Goal: Check status: Check status

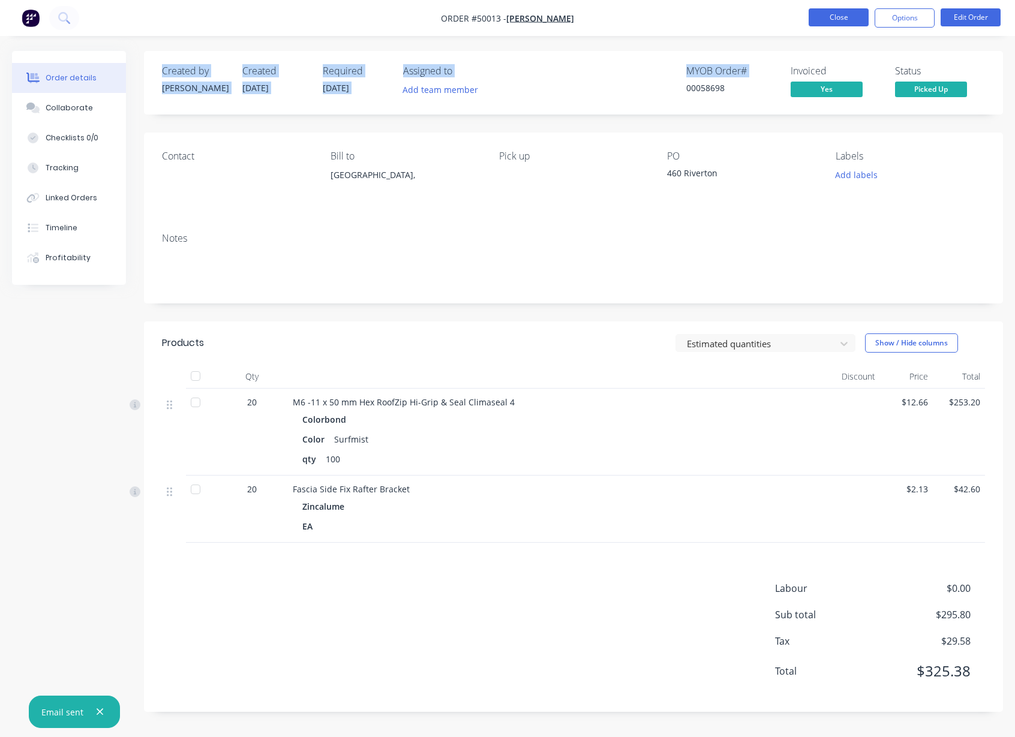
click at [847, 23] on button "Close" at bounding box center [838, 17] width 60 height 18
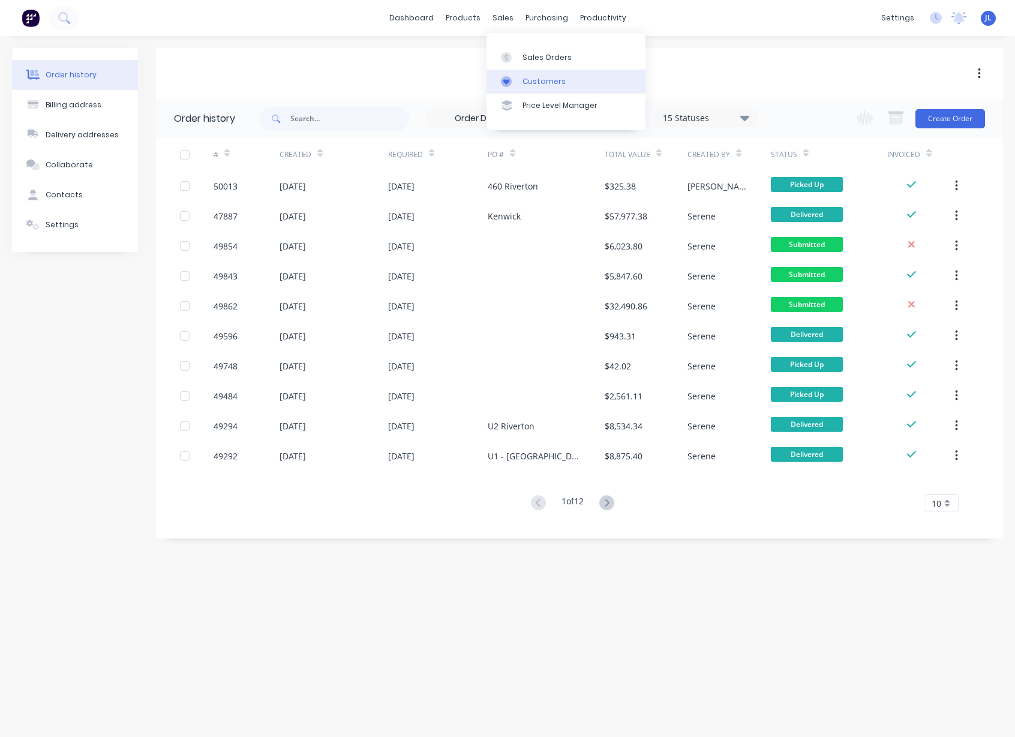
click at [526, 78] on div "Customers" at bounding box center [543, 81] width 43 height 11
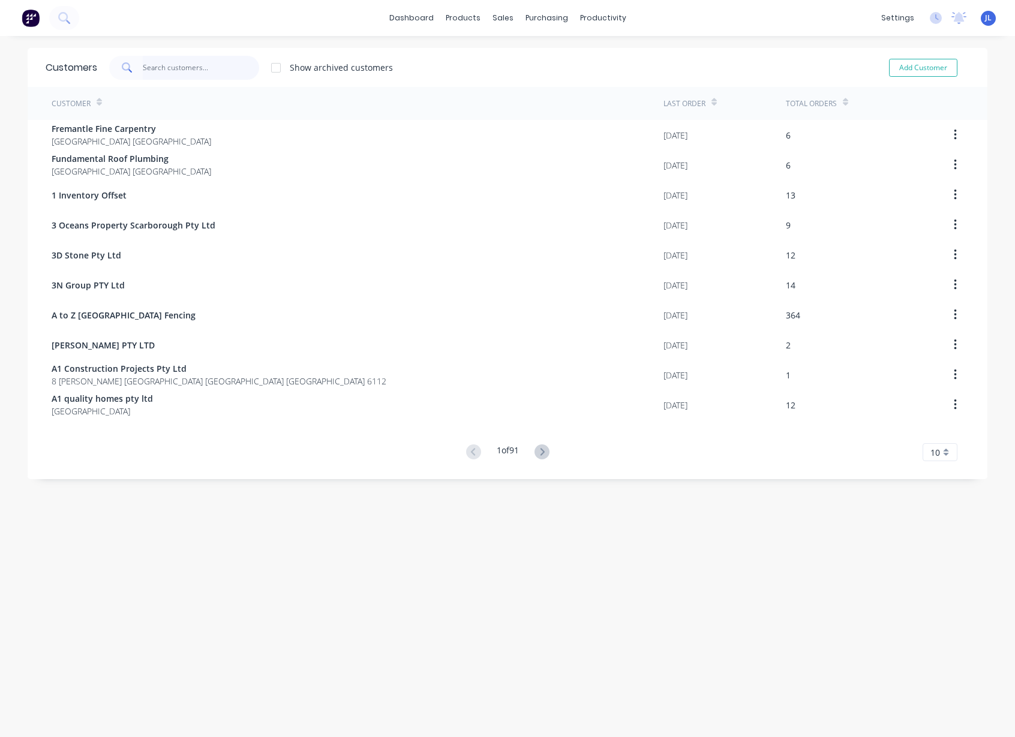
click at [192, 65] on input "text" at bounding box center [201, 68] width 117 height 24
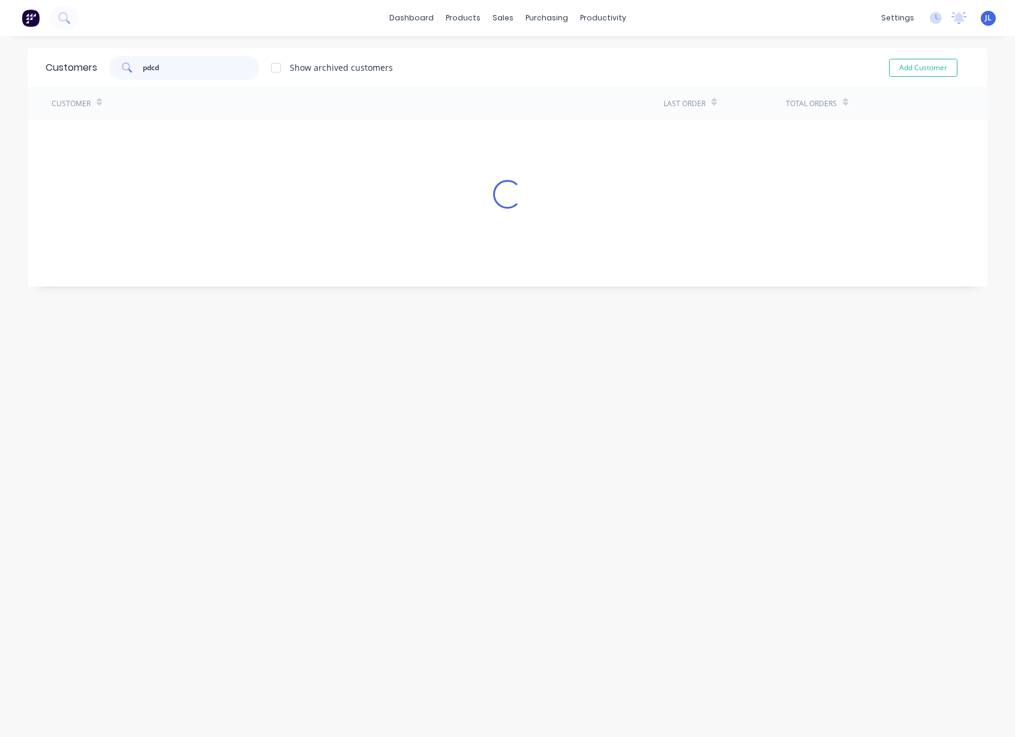
type input "pdcdd"
drag, startPoint x: 192, startPoint y: 65, endPoint x: 106, endPoint y: 56, distance: 87.4
click at [109, 64] on div "pdcdd" at bounding box center [184, 68] width 150 height 24
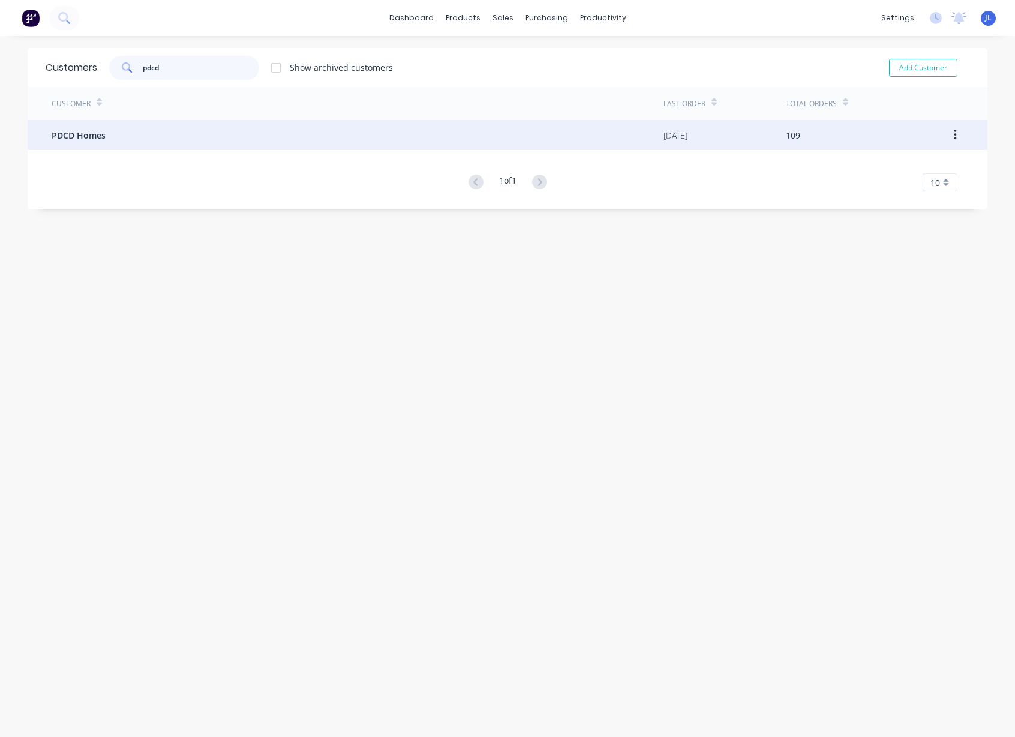
type input "pdcd"
click at [101, 132] on div "PDCD Homes" at bounding box center [358, 135] width 612 height 30
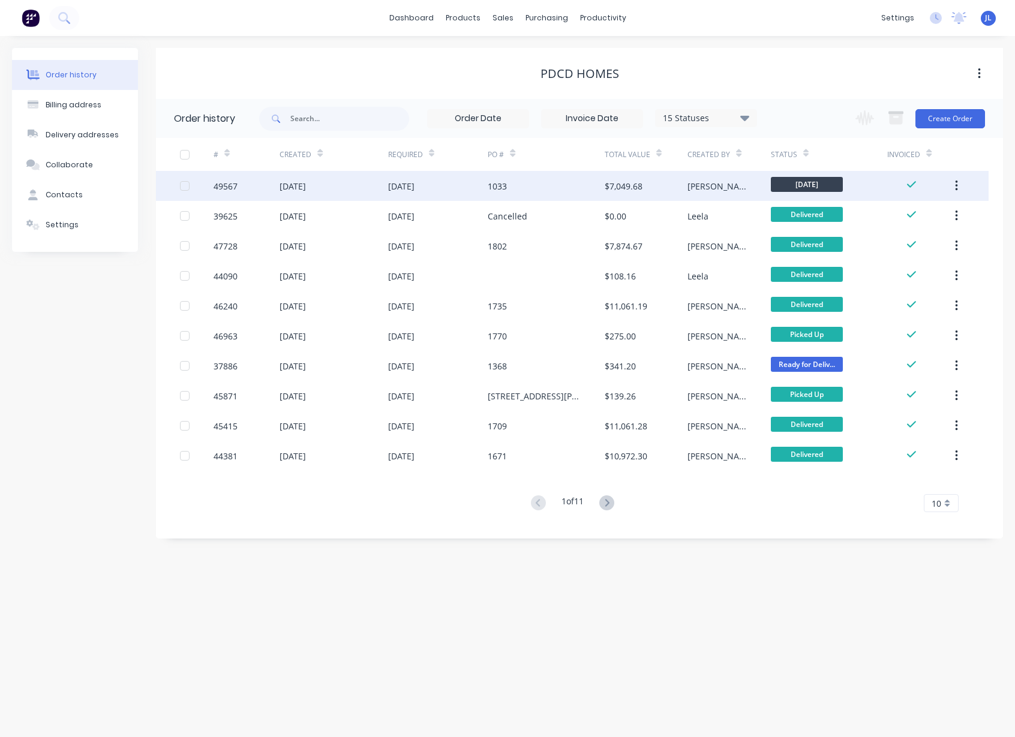
click at [395, 183] on div "[DATE]" at bounding box center [401, 186] width 26 height 13
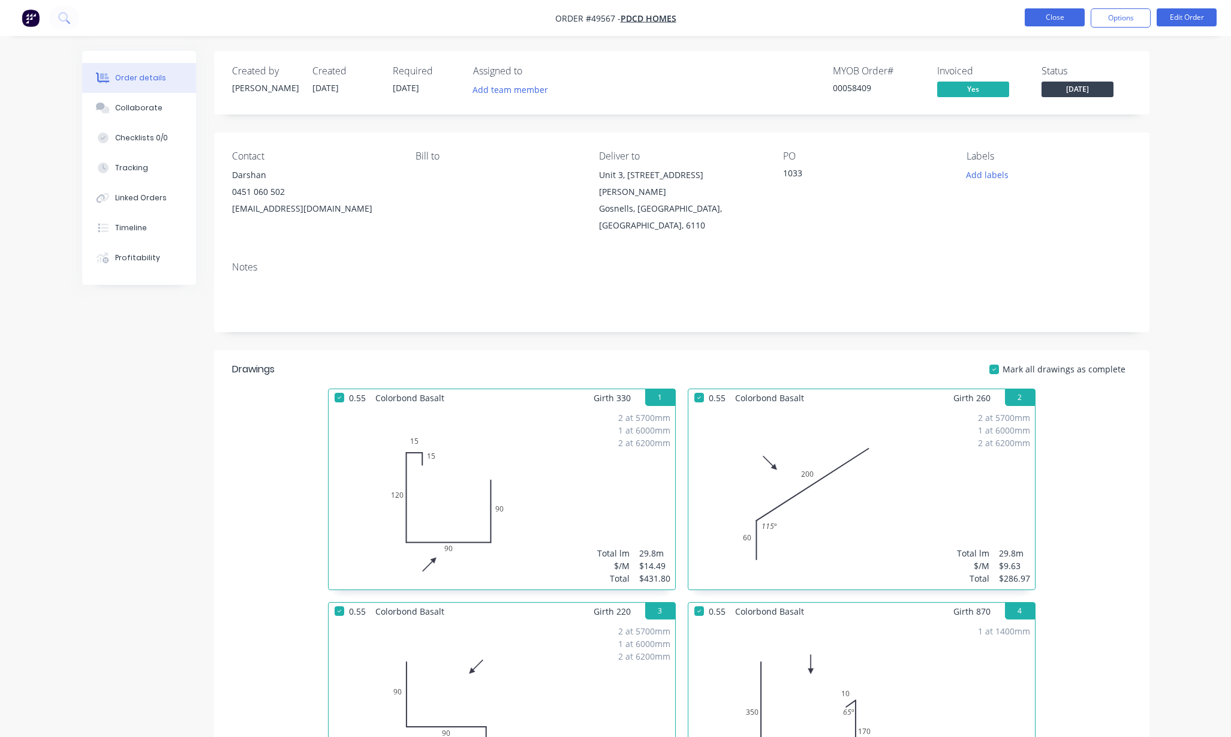
click at [1014, 19] on button "Close" at bounding box center [1055, 17] width 60 height 18
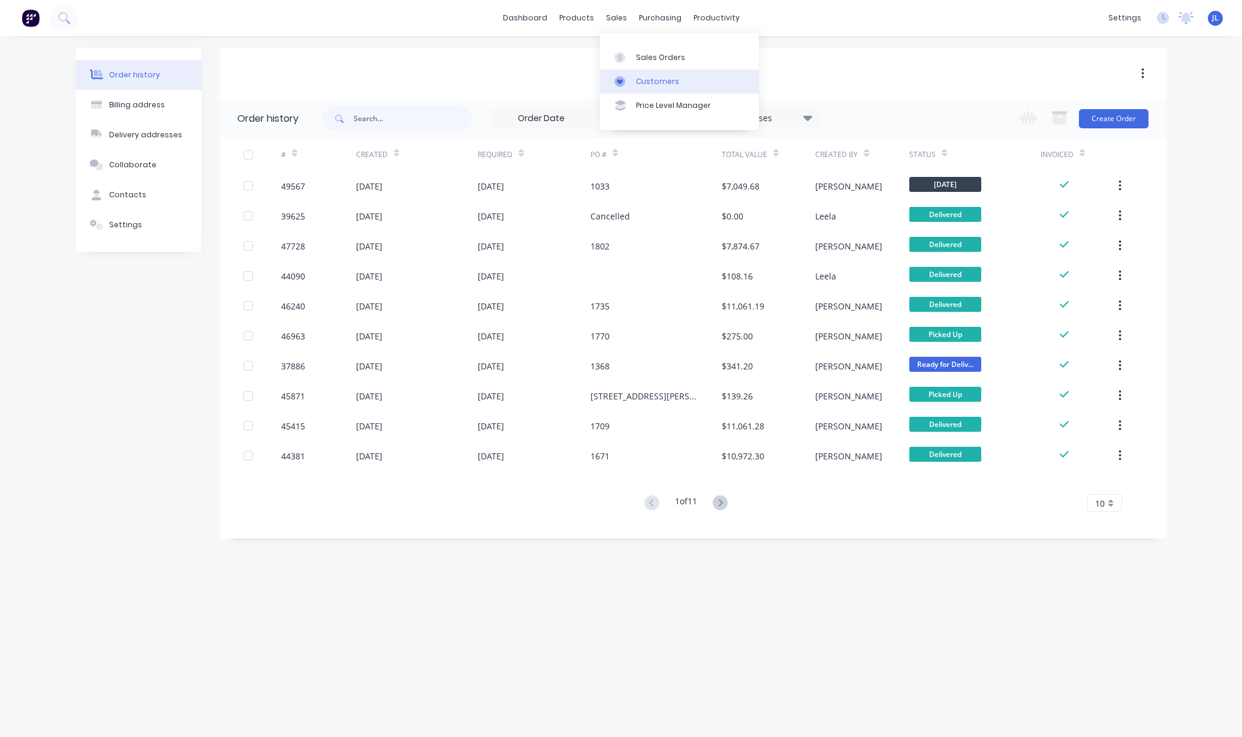
click at [666, 85] on div "Customers" at bounding box center [657, 81] width 43 height 11
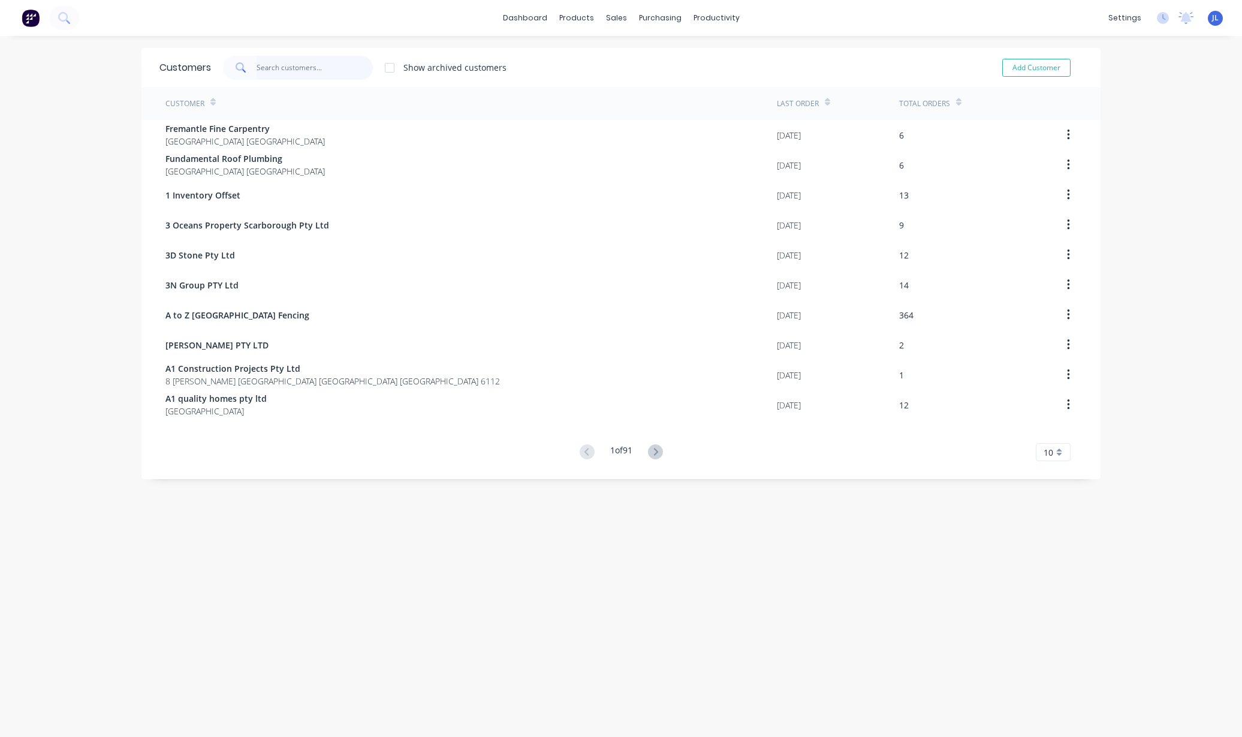
click at [311, 61] on input "text" at bounding box center [315, 68] width 117 height 24
paste input "STAR FACILITY MAINTENANCE PTY LTD"
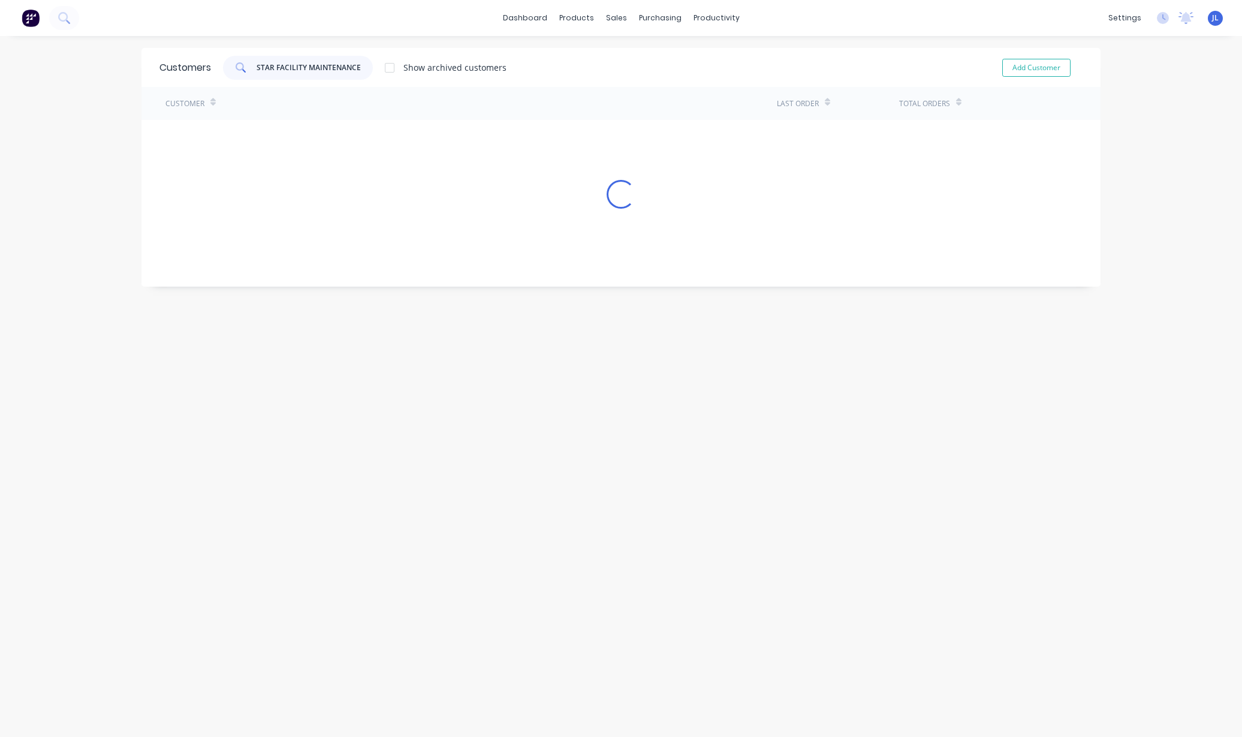
scroll to position [0, 25]
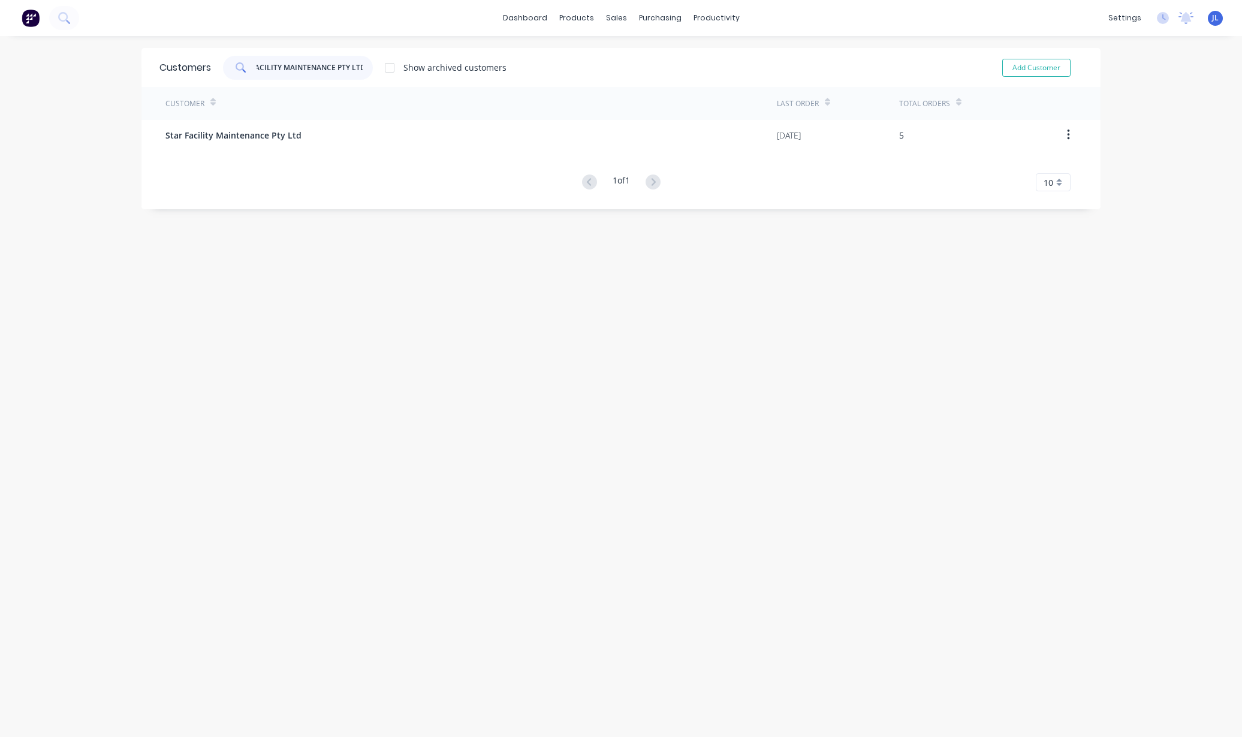
click at [259, 64] on input "STAR FACILITY MAINTENANCE PTY LTD" at bounding box center [315, 68] width 117 height 24
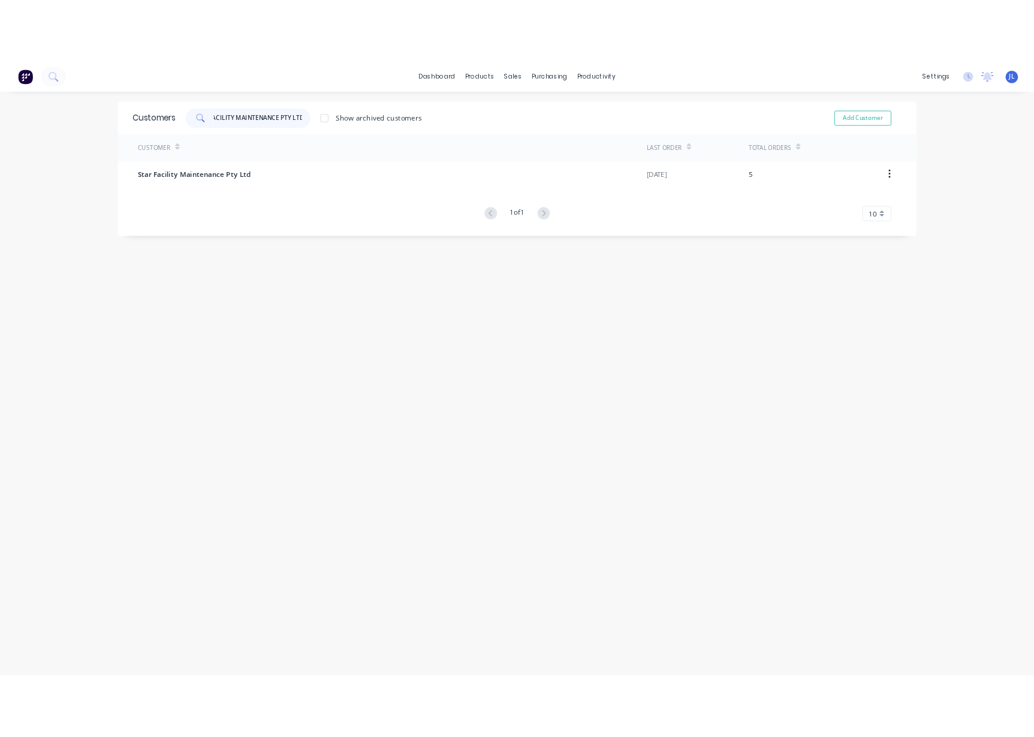
scroll to position [0, 0]
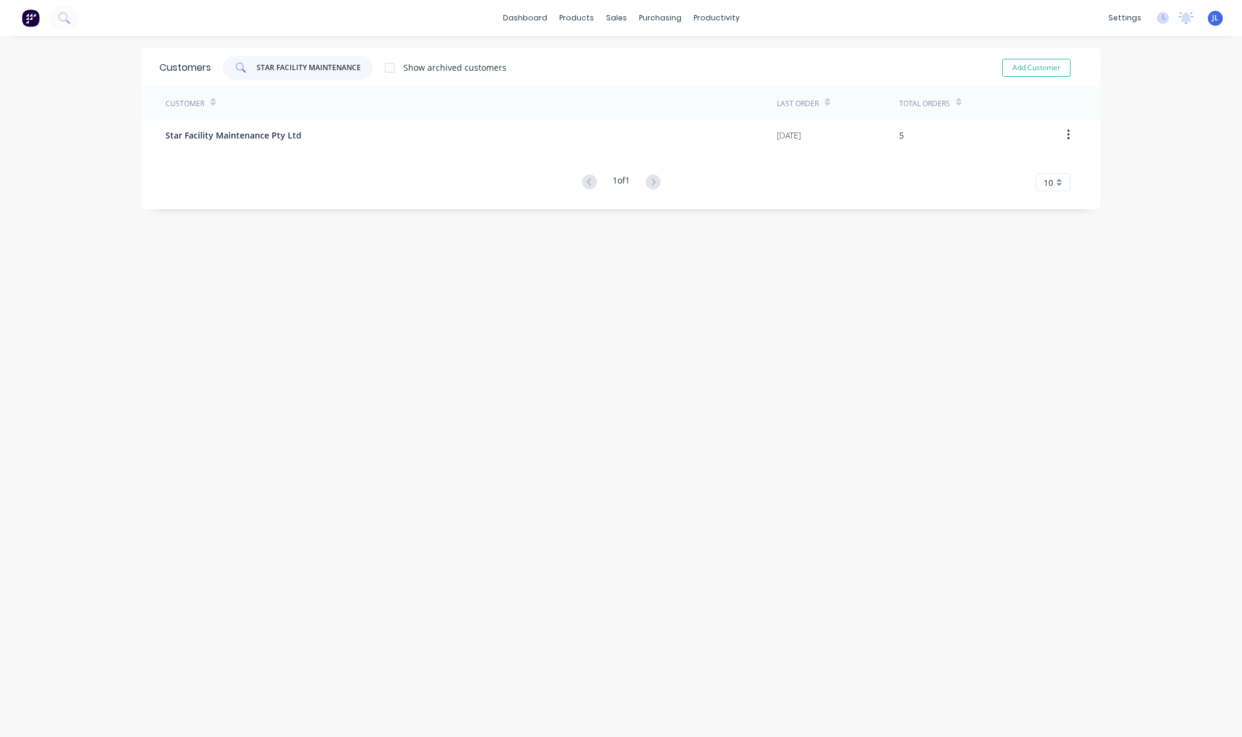
drag, startPoint x: 360, startPoint y: 69, endPoint x: 170, endPoint y: 69, distance: 189.5
click at [170, 69] on div "Customers STAR FACILITY MAINTENANCE PTY LTD Show archived customers Add Customer" at bounding box center [621, 67] width 959 height 39
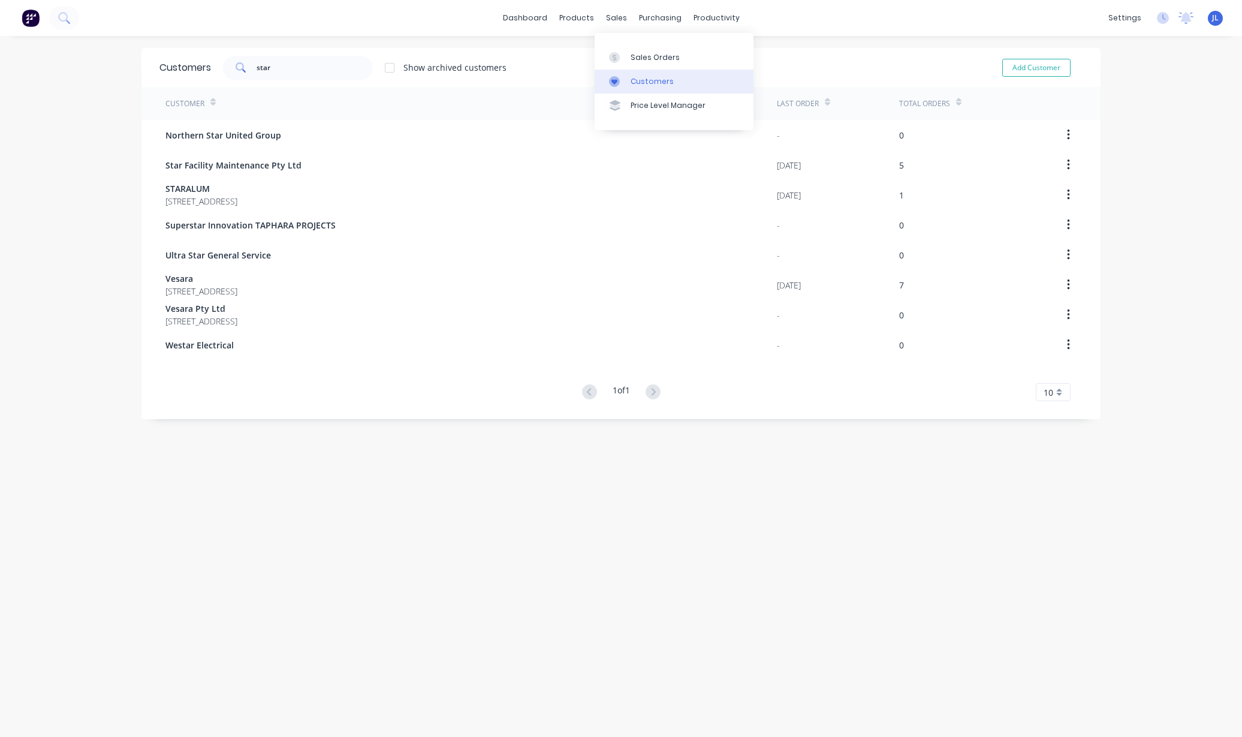
click at [634, 80] on div "Customers" at bounding box center [652, 81] width 43 height 11
drag, startPoint x: 303, startPoint y: 65, endPoint x: 162, endPoint y: 63, distance: 140.9
click at [162, 63] on div "Customers star Show archived customers Add Customer" at bounding box center [621, 67] width 959 height 39
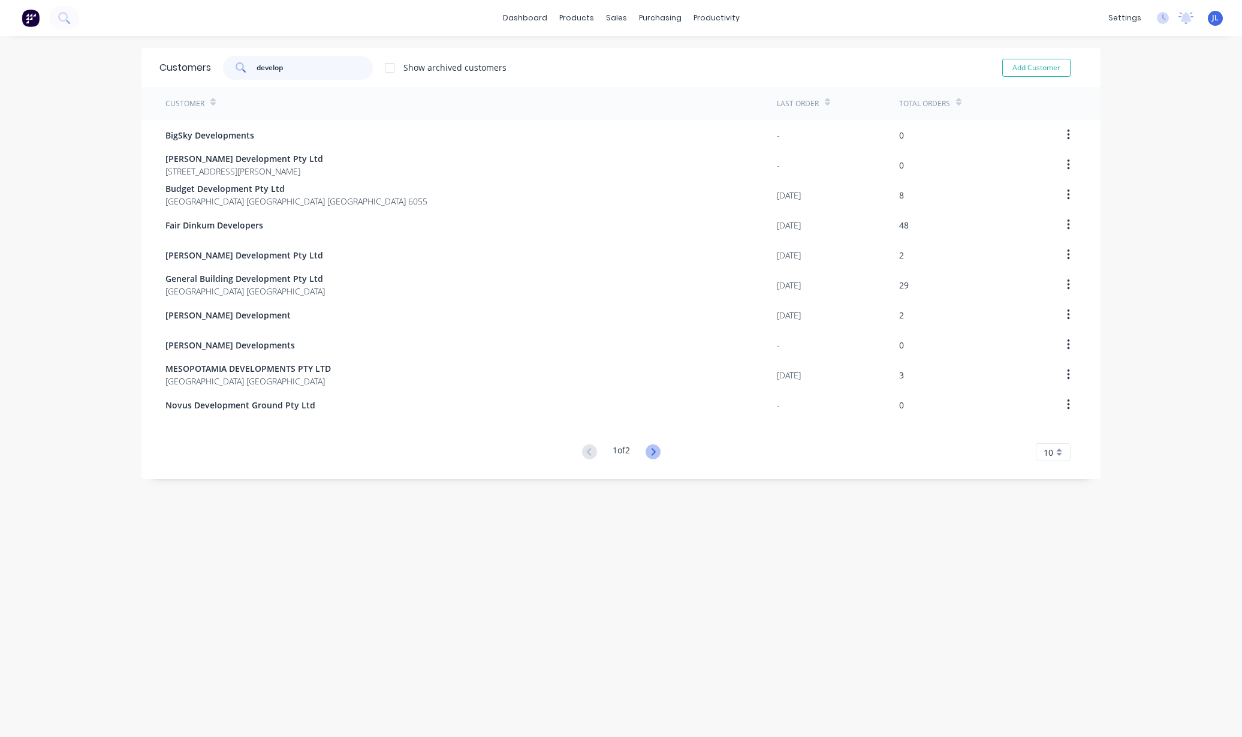
type input "develop"
click at [649, 447] on icon at bounding box center [653, 451] width 15 height 15
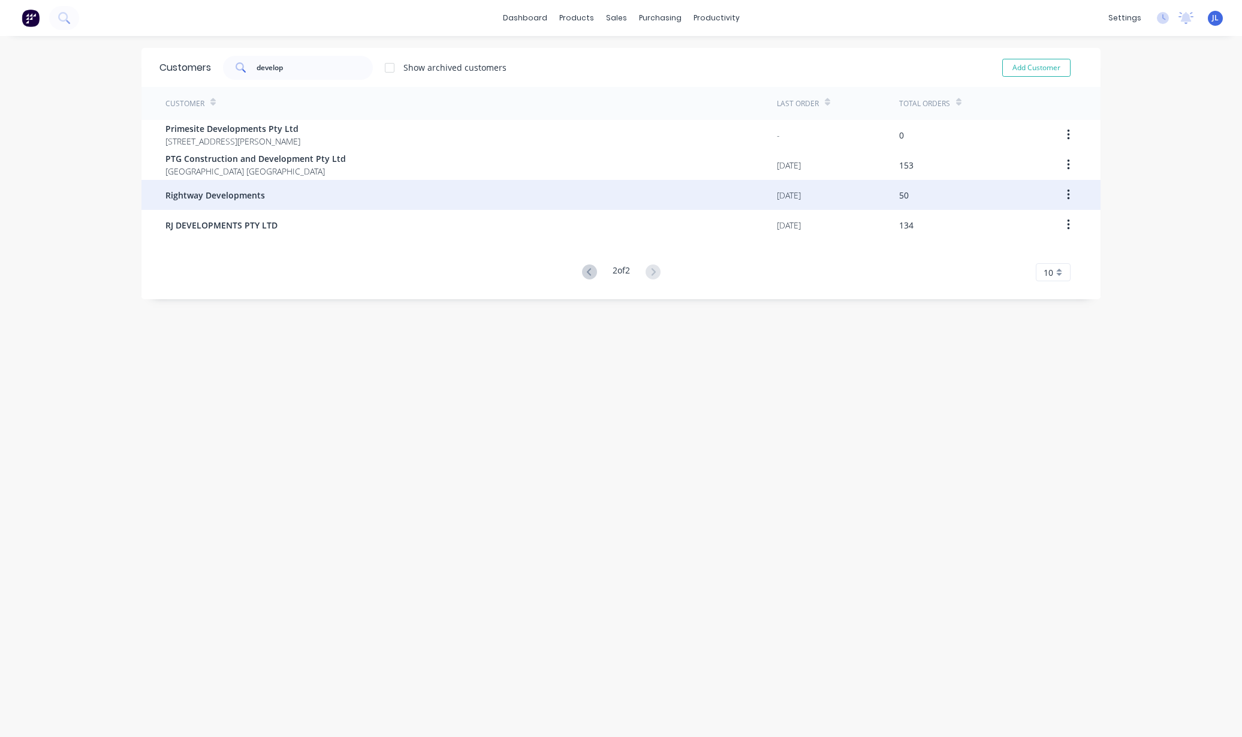
click at [239, 191] on span "Rightway Developments" at bounding box center [215, 195] width 100 height 13
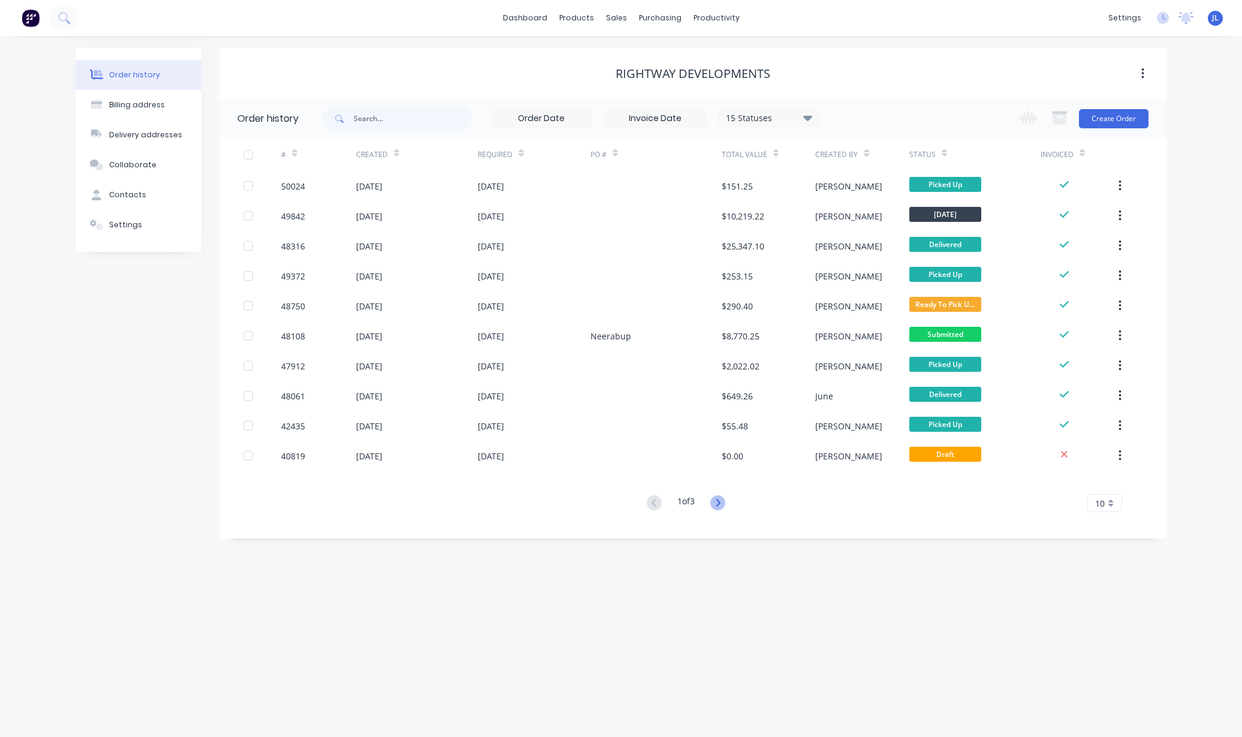
click at [723, 501] on icon at bounding box center [718, 502] width 15 height 15
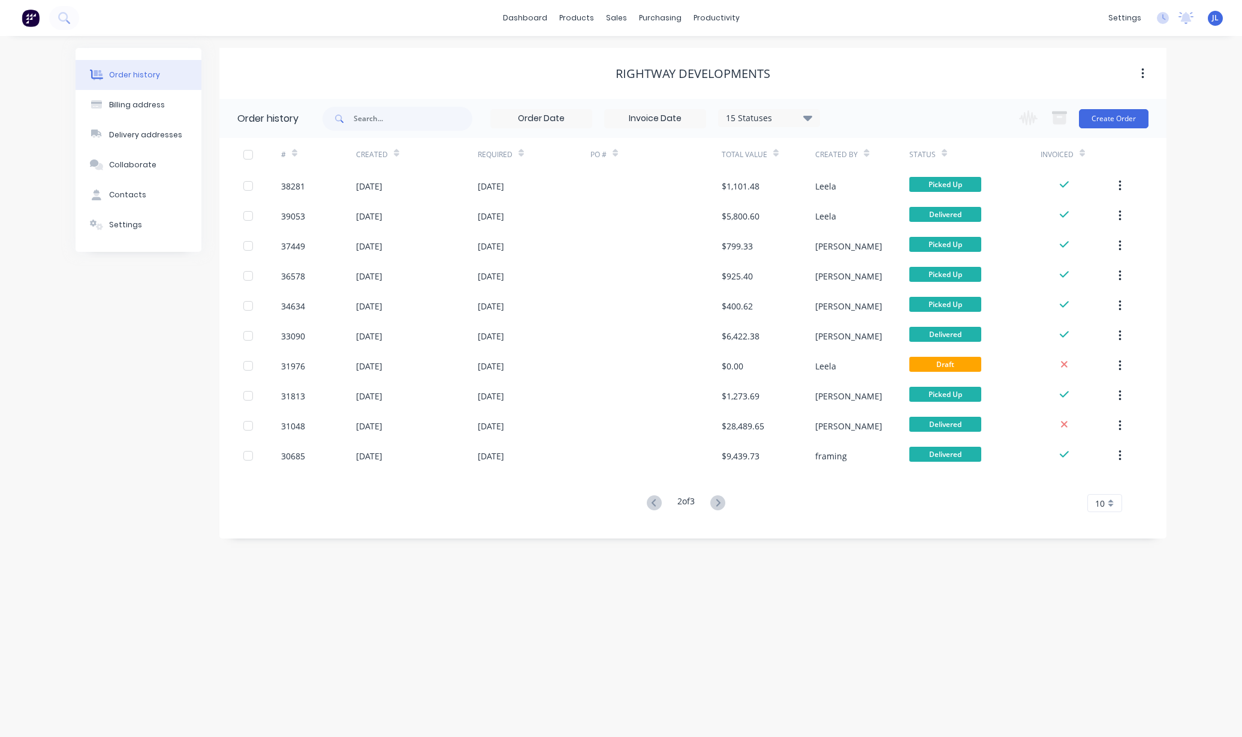
click at [723, 501] on icon at bounding box center [718, 502] width 15 height 15
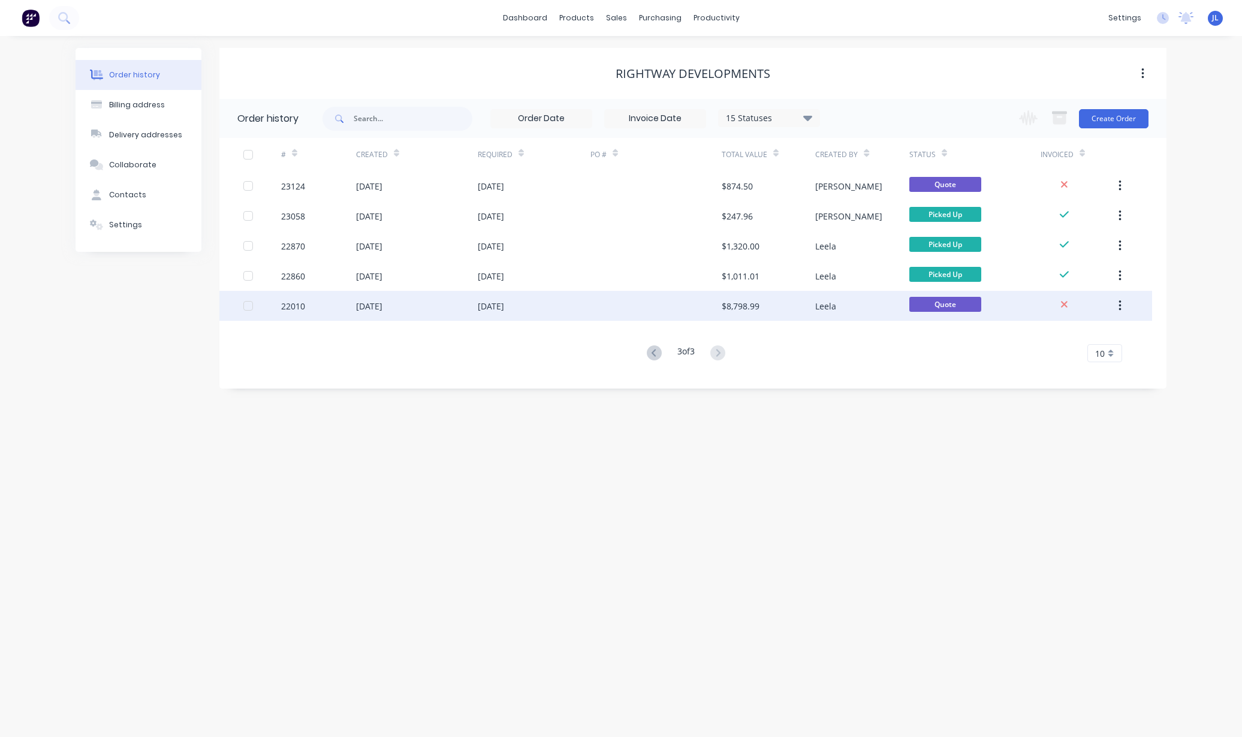
click at [498, 306] on div "[DATE]" at bounding box center [491, 306] width 26 height 13
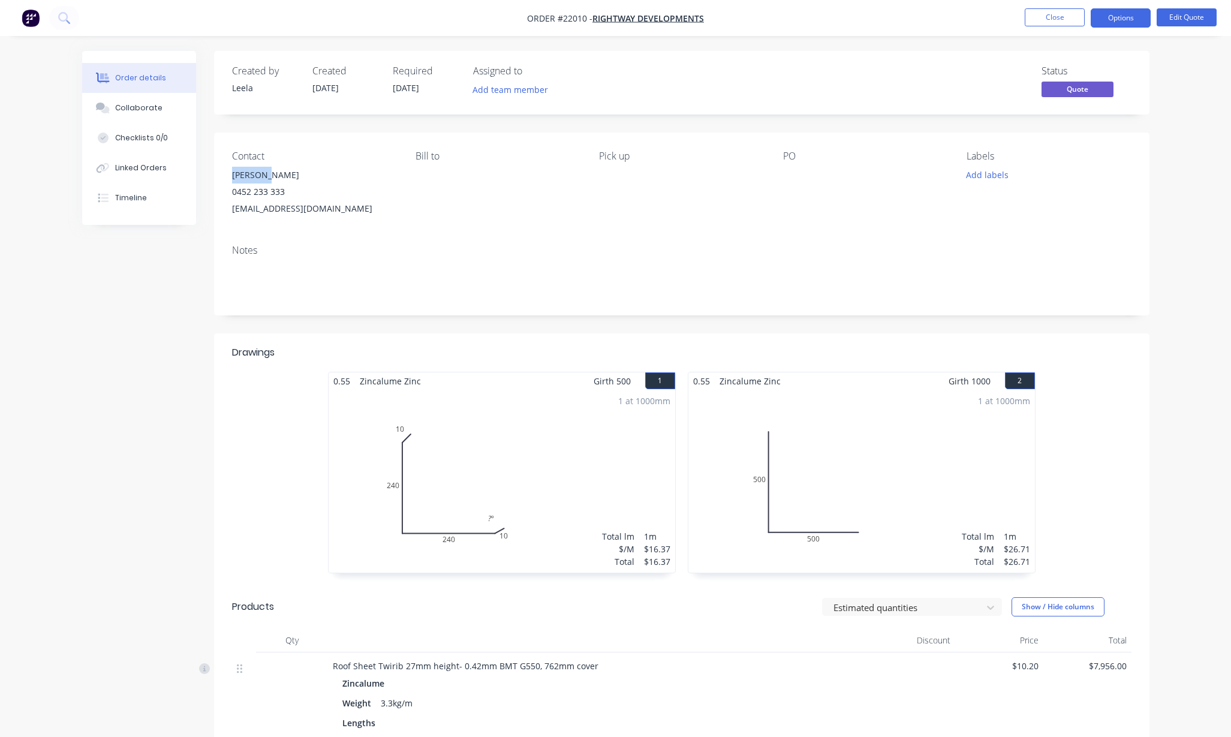
drag, startPoint x: 280, startPoint y: 175, endPoint x: 231, endPoint y: 173, distance: 48.6
click at [232, 173] on div "[PERSON_NAME]" at bounding box center [314, 175] width 164 height 17
copy div "[PERSON_NAME]"
click at [1014, 11] on button "Close" at bounding box center [1055, 17] width 60 height 18
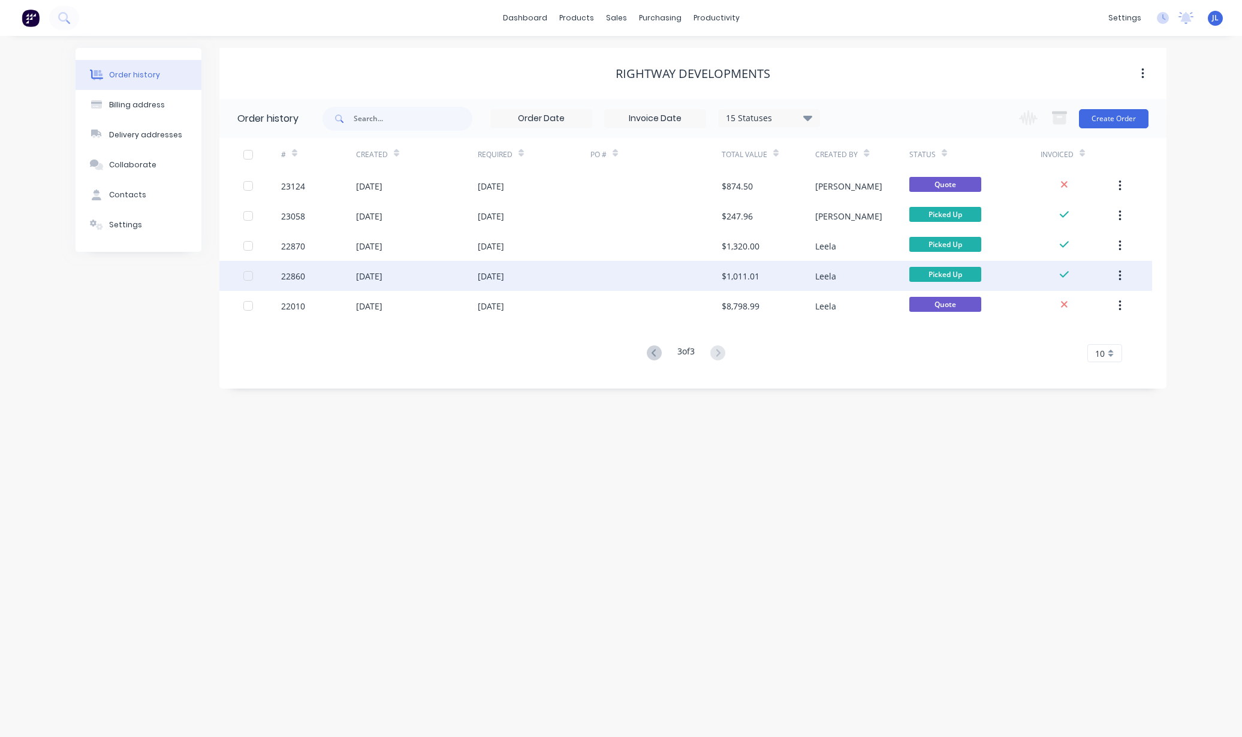
click at [696, 274] on div at bounding box center [656, 276] width 131 height 30
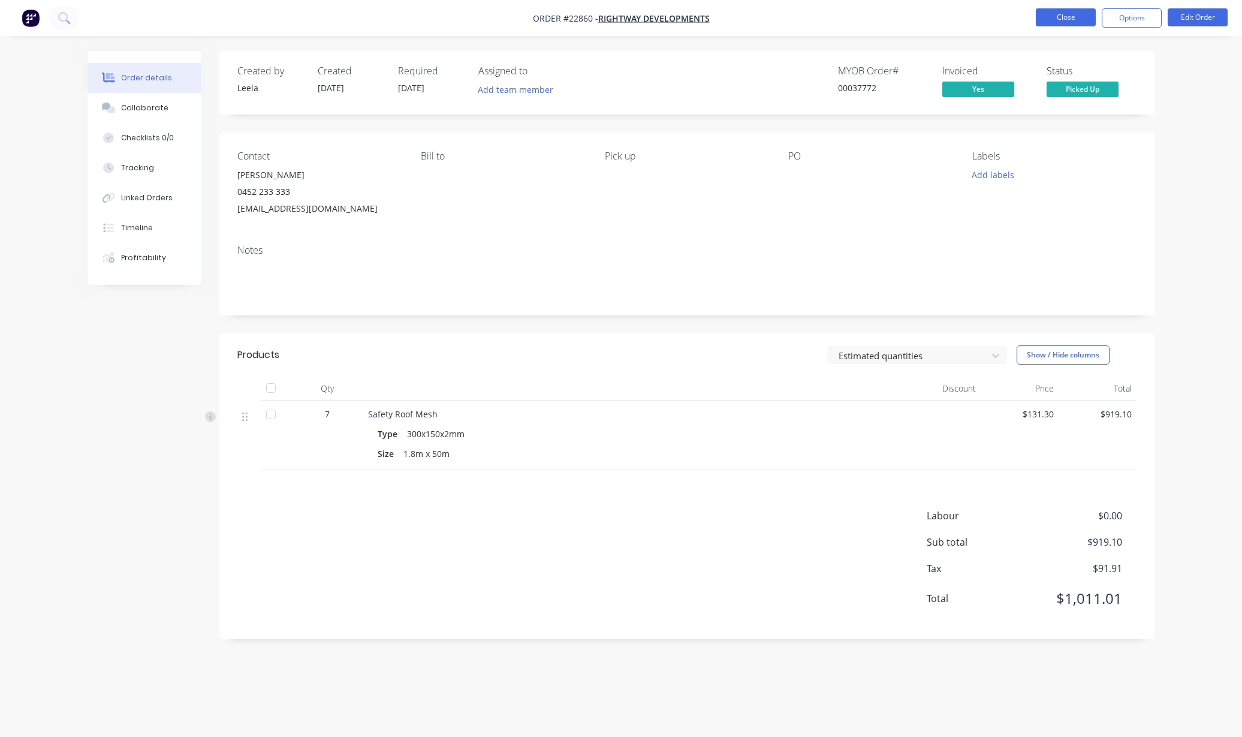
click at [1014, 15] on button "Close" at bounding box center [1066, 17] width 60 height 18
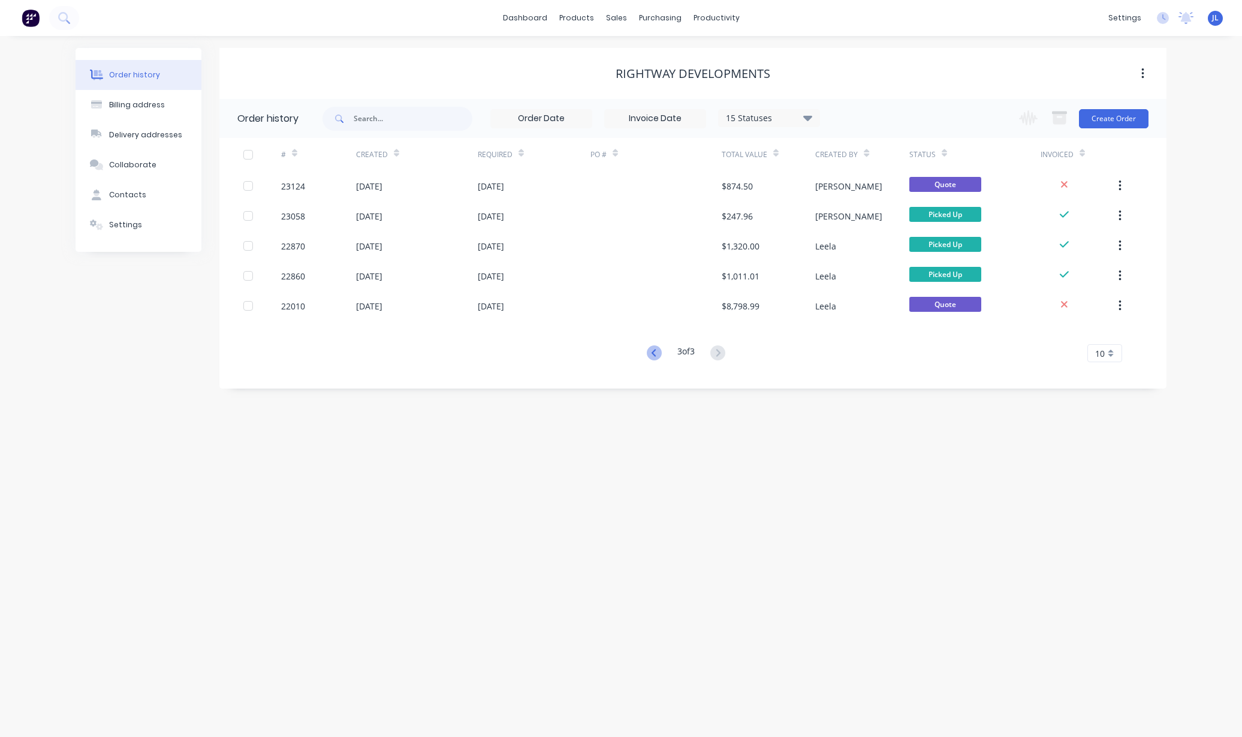
click at [656, 355] on icon at bounding box center [654, 352] width 15 height 15
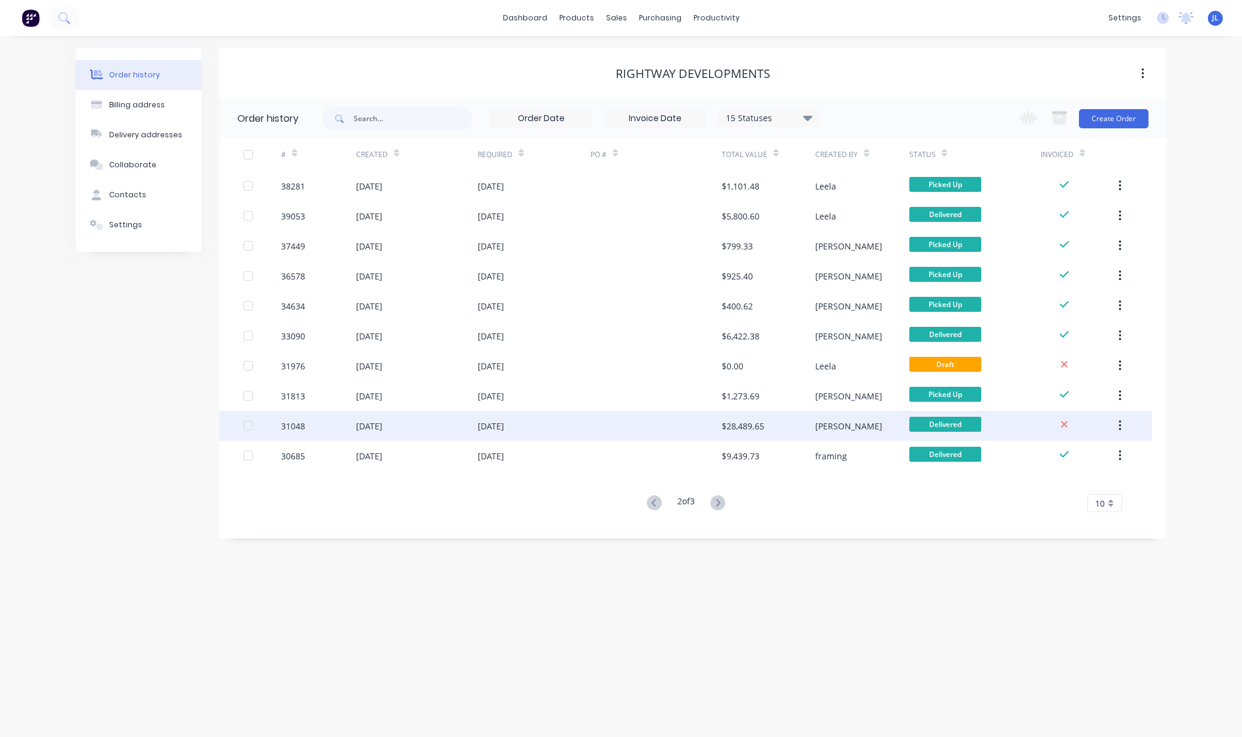
click at [664, 428] on div at bounding box center [656, 426] width 131 height 30
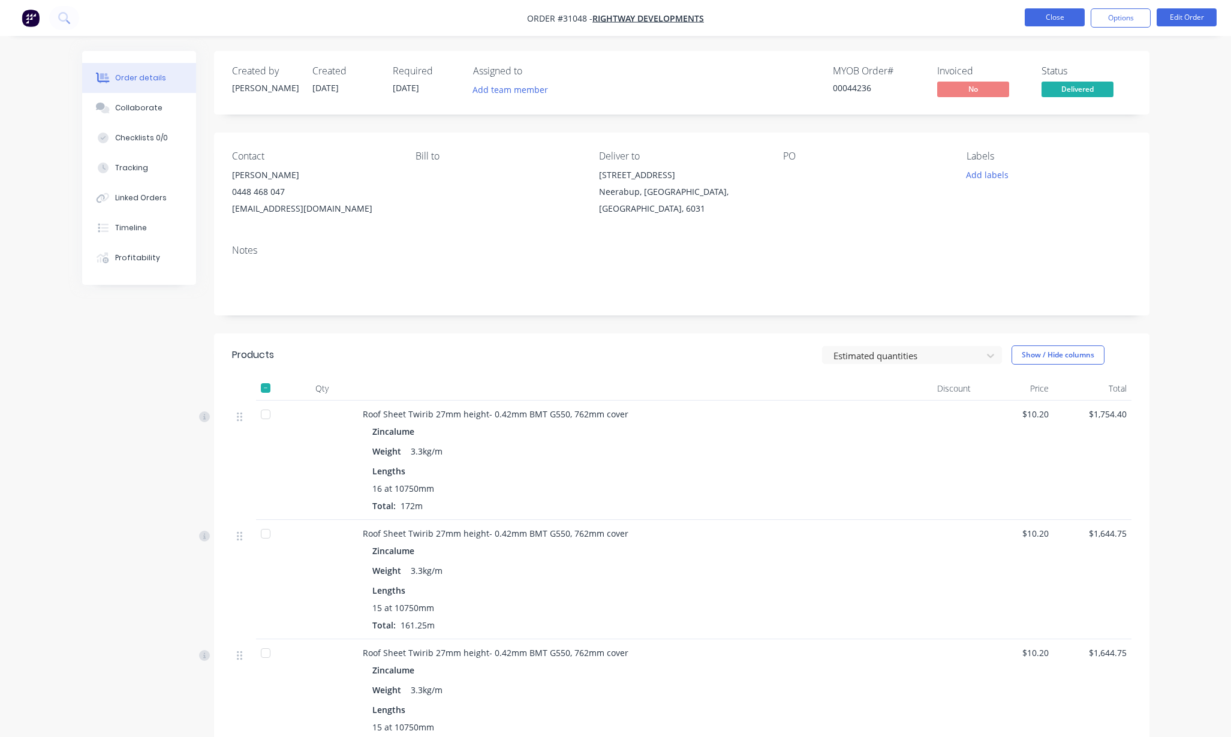
click at [1014, 22] on button "Close" at bounding box center [1055, 17] width 60 height 18
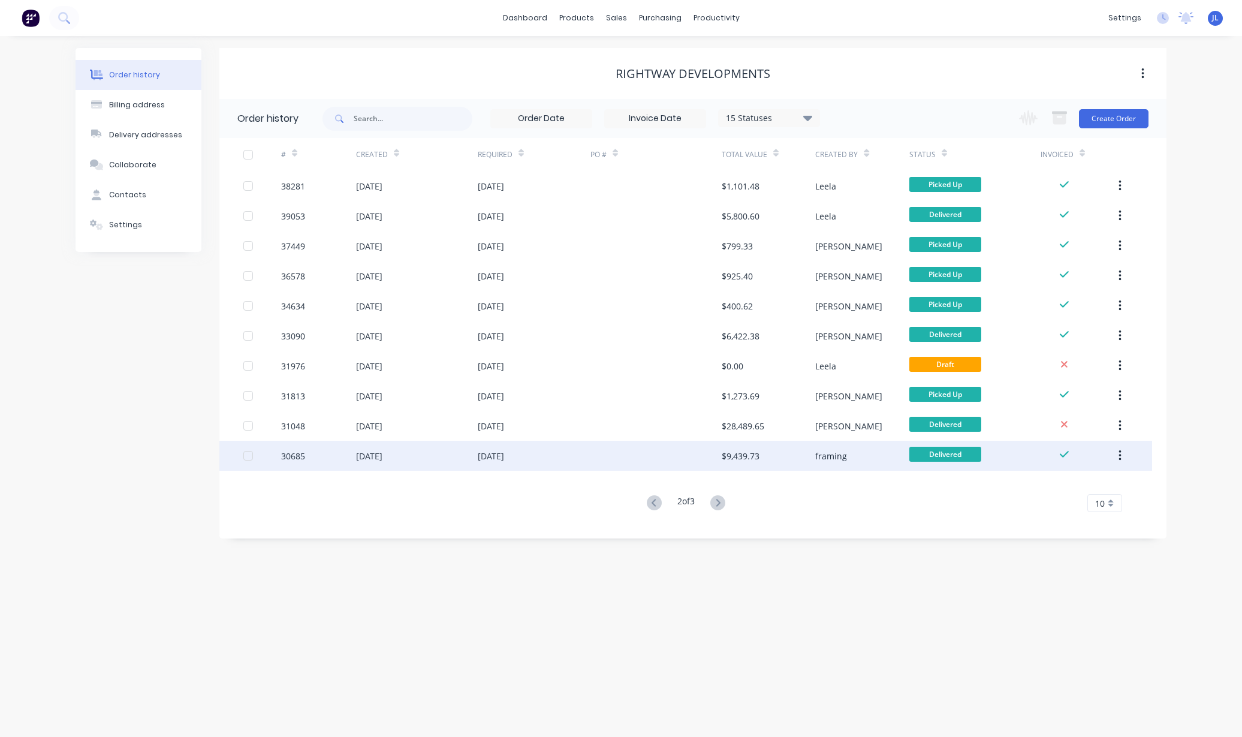
click at [714, 458] on div at bounding box center [656, 456] width 131 height 30
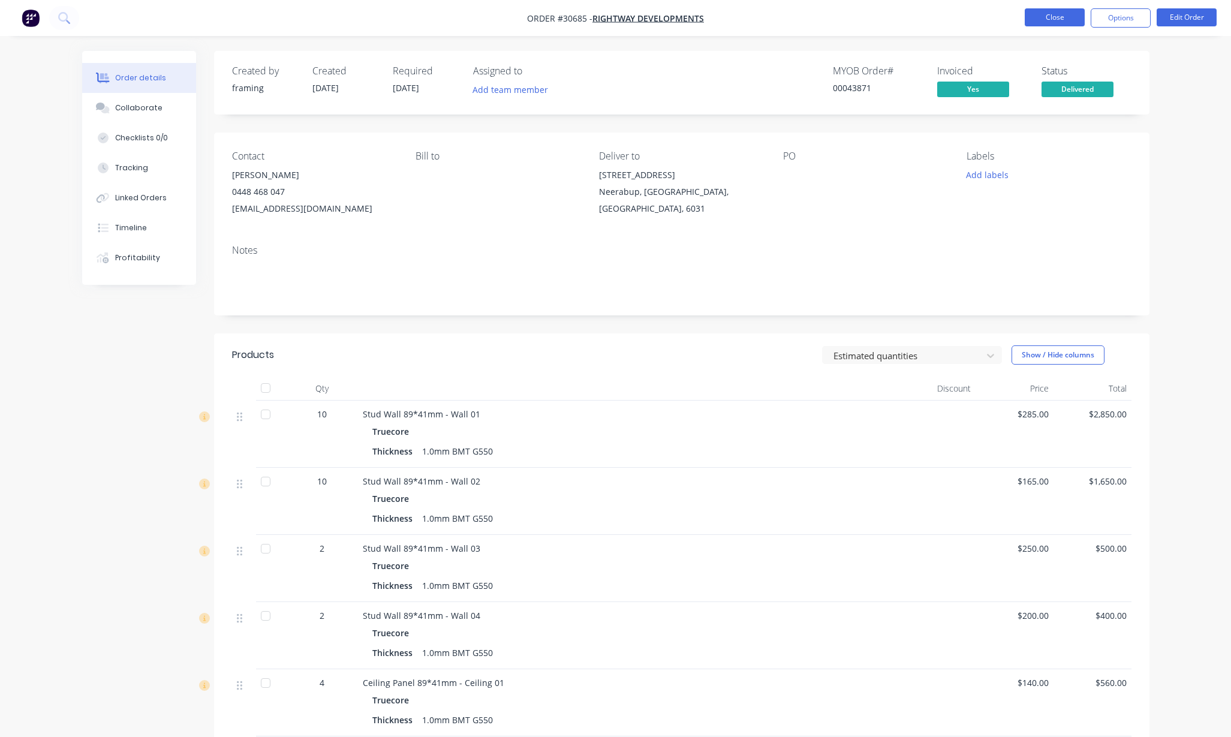
click at [1014, 16] on button "Close" at bounding box center [1055, 17] width 60 height 18
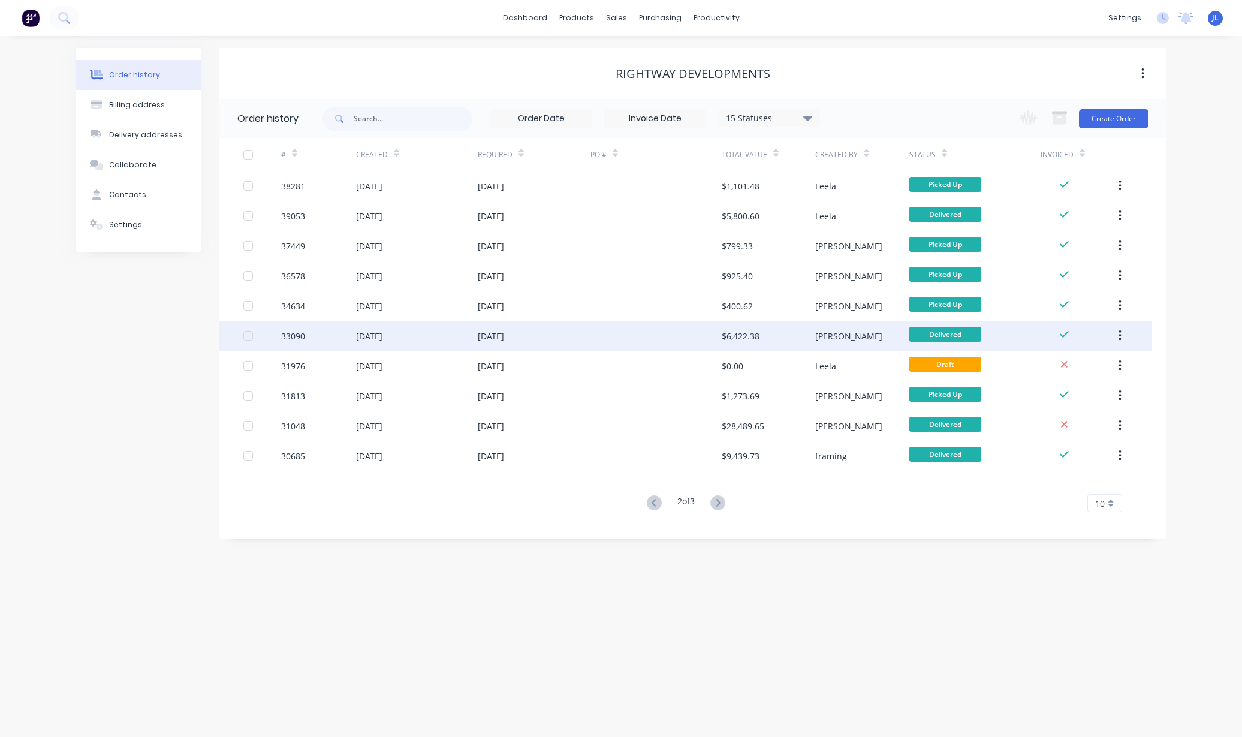
click at [755, 333] on div "$6,422.38" at bounding box center [741, 336] width 38 height 13
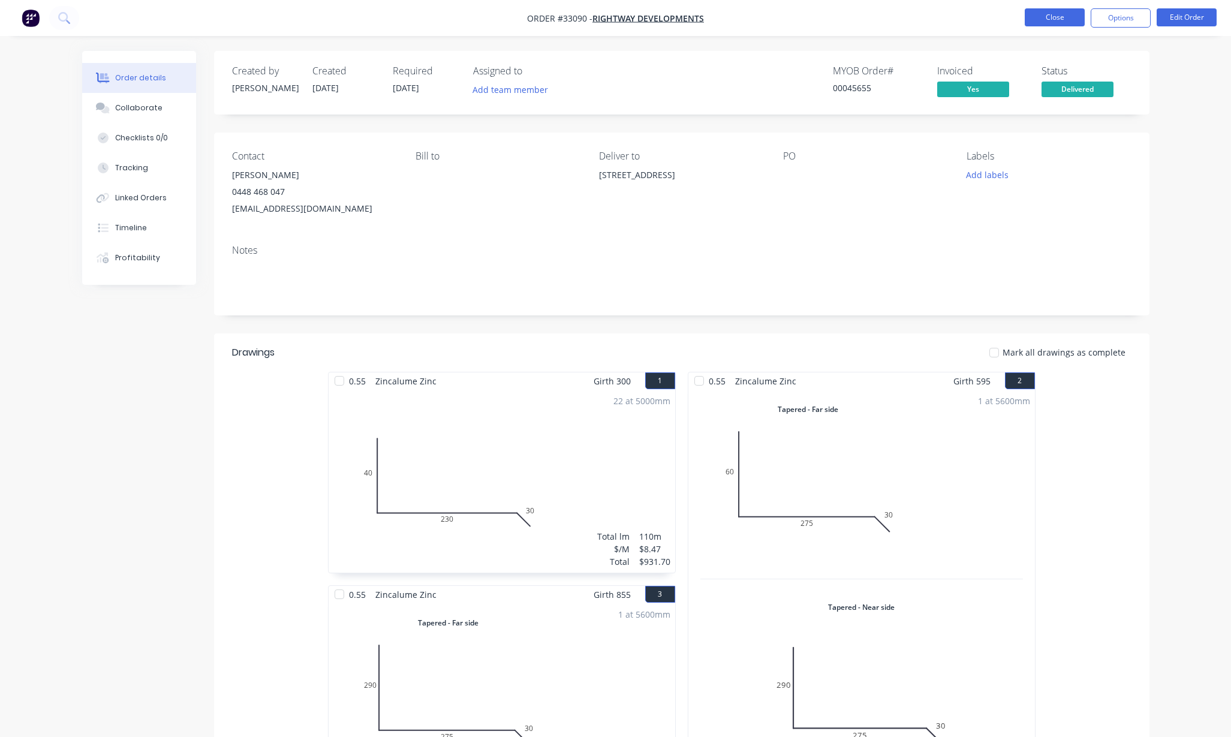
click at [1014, 19] on button "Close" at bounding box center [1055, 17] width 60 height 18
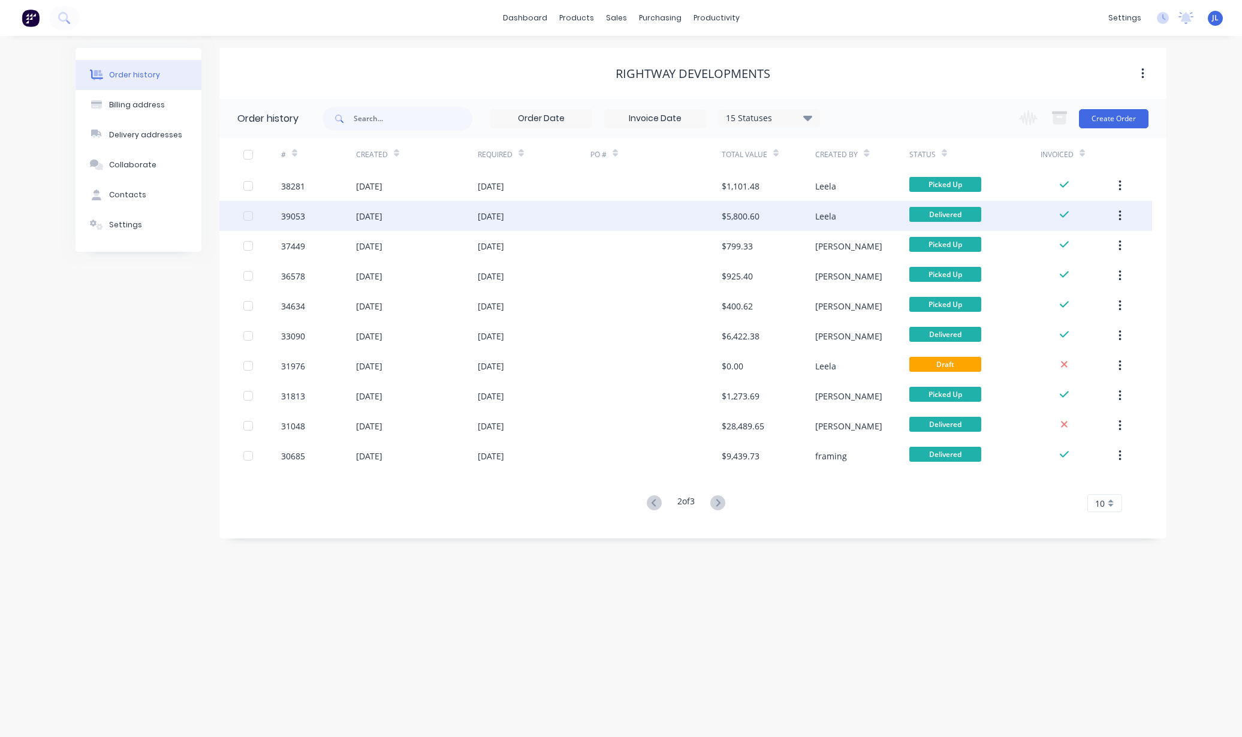
click at [696, 211] on div at bounding box center [656, 216] width 131 height 30
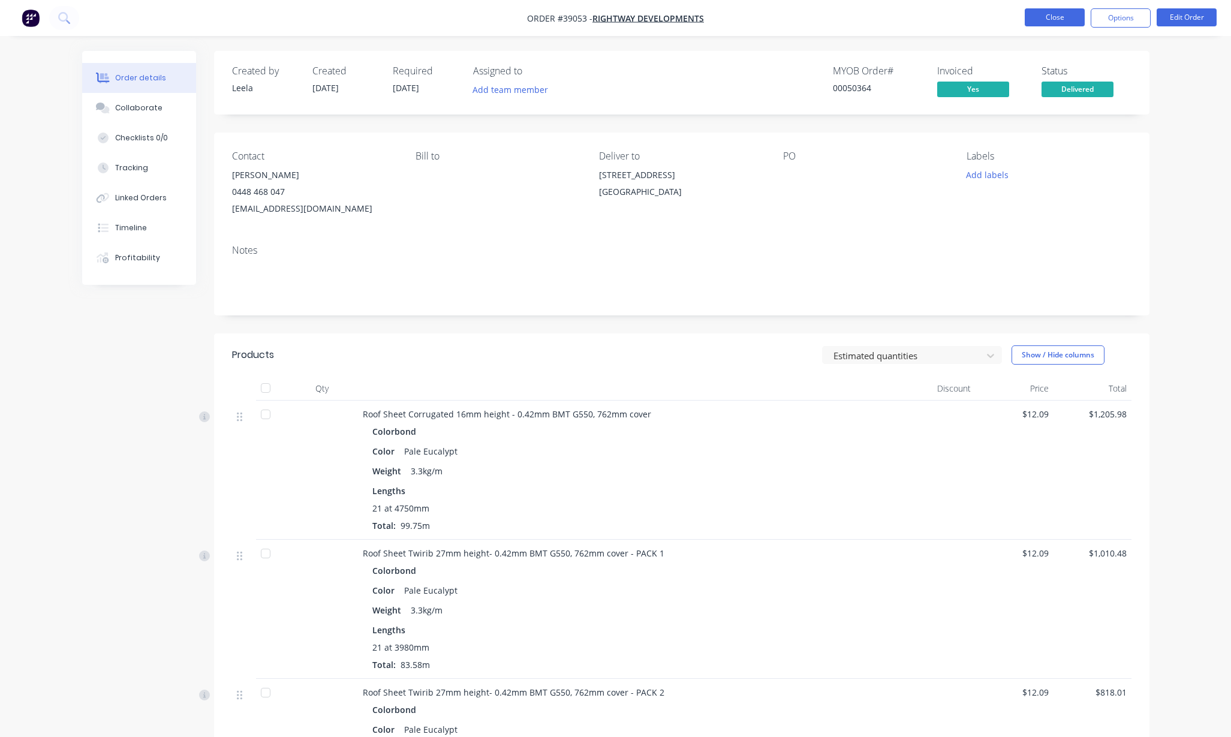
click at [1014, 10] on button "Close" at bounding box center [1055, 17] width 60 height 18
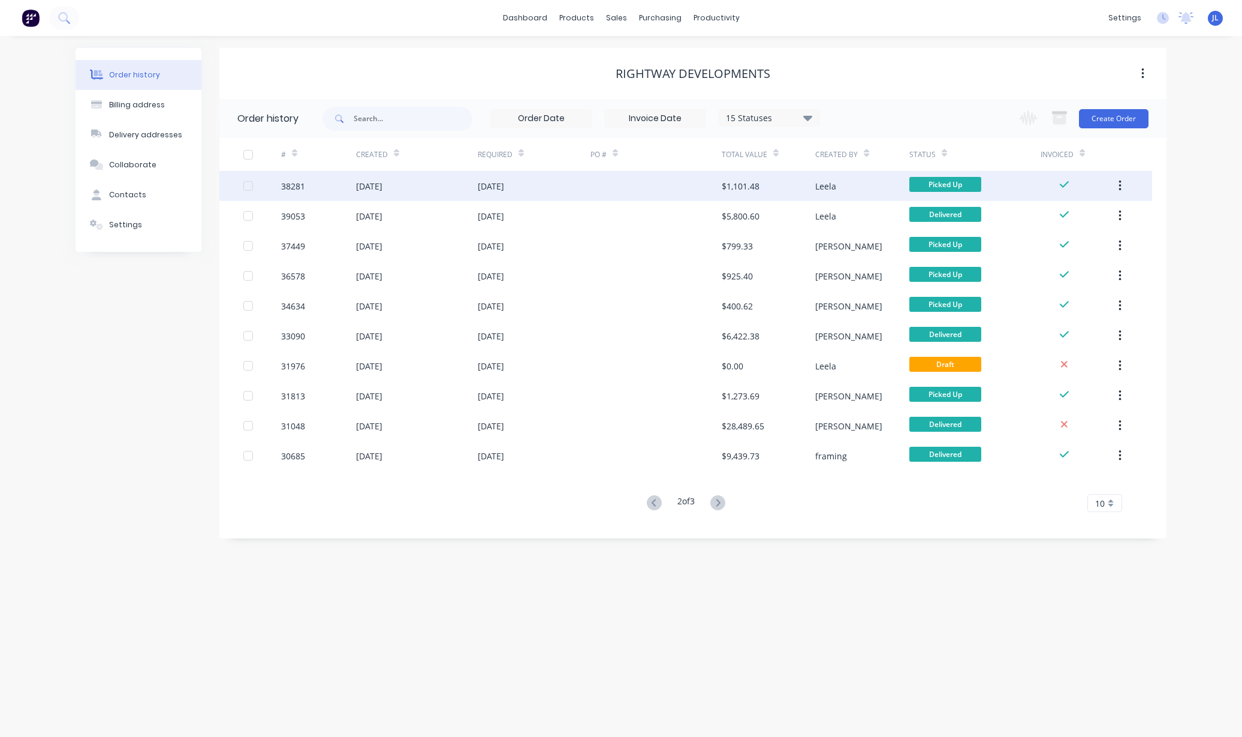
click at [753, 180] on div "$1,101.48" at bounding box center [741, 186] width 38 height 13
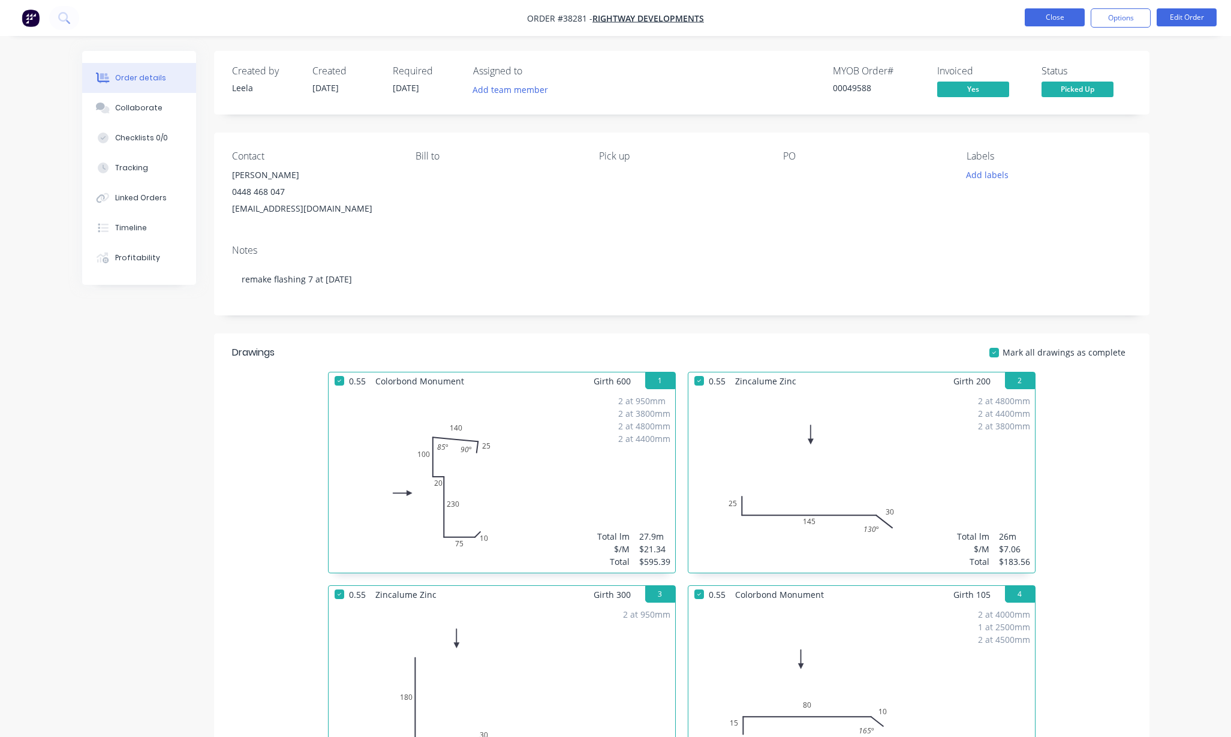
click at [1014, 17] on button "Close" at bounding box center [1055, 17] width 60 height 18
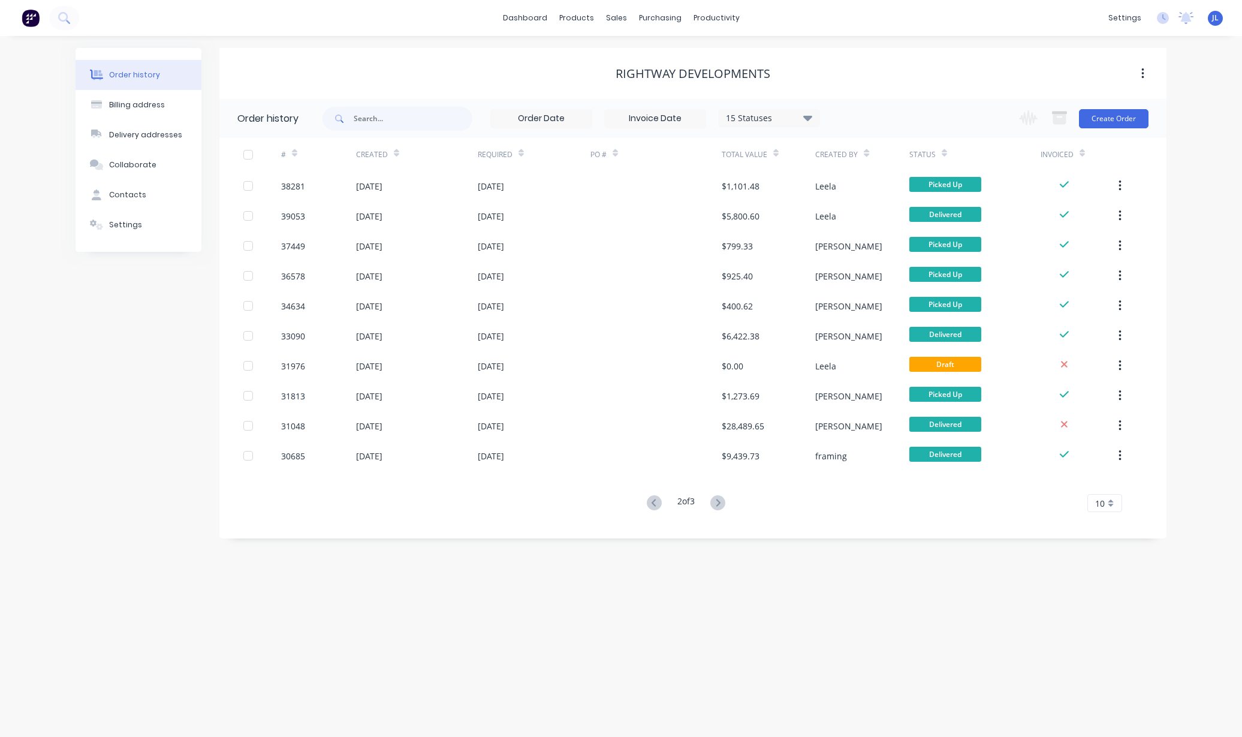
click at [659, 508] on button at bounding box center [654, 503] width 22 height 17
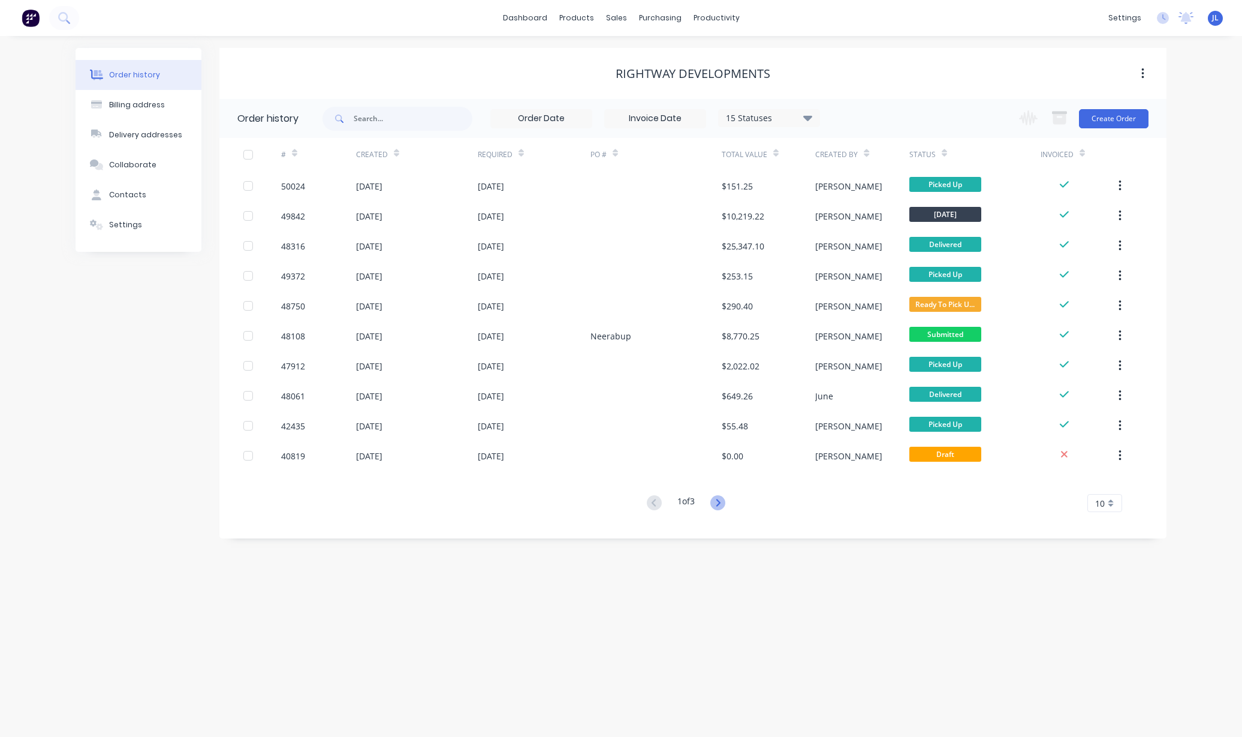
click at [720, 503] on icon at bounding box center [718, 502] width 4 height 7
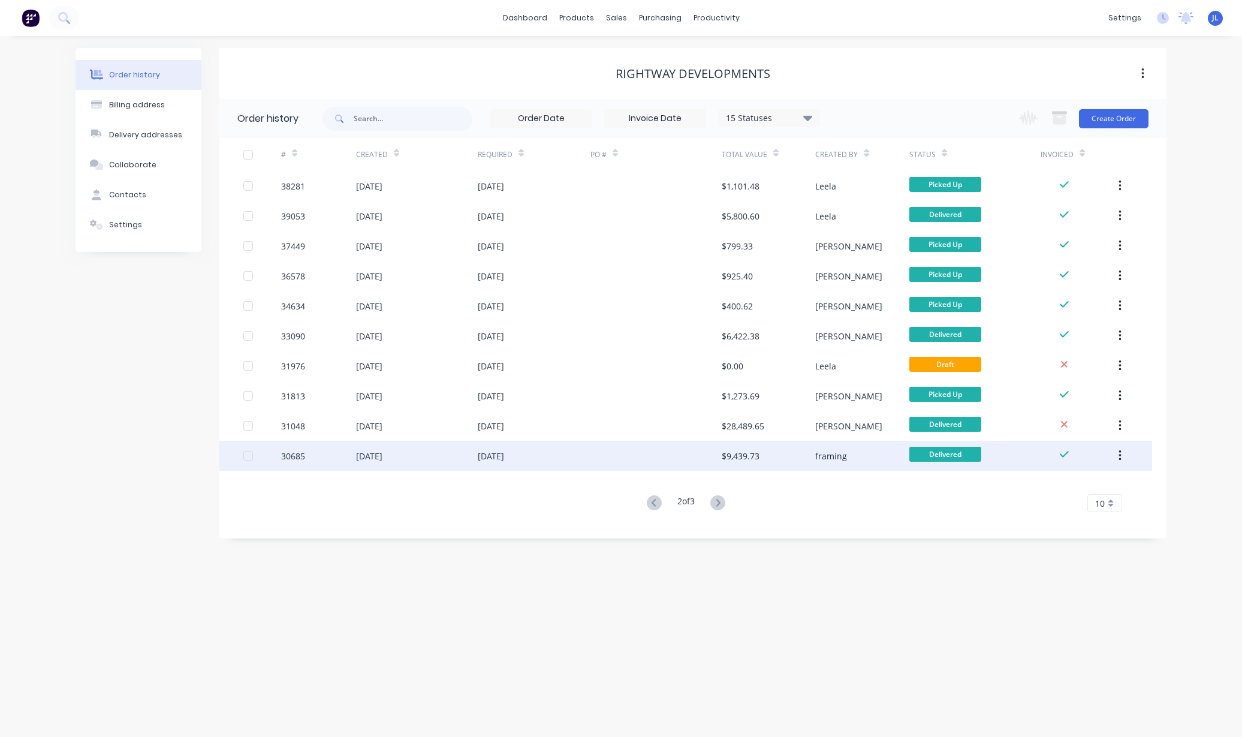
click at [713, 458] on div at bounding box center [656, 456] width 131 height 30
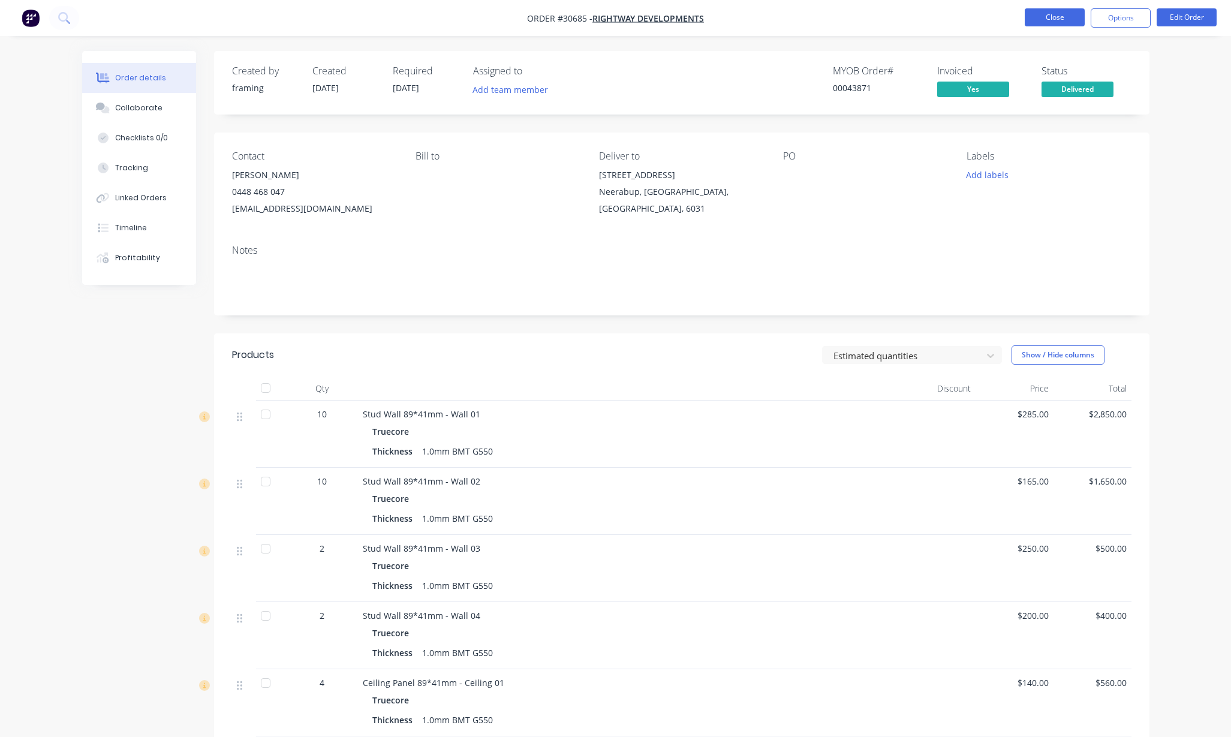
click at [1014, 20] on button "Close" at bounding box center [1055, 17] width 60 height 18
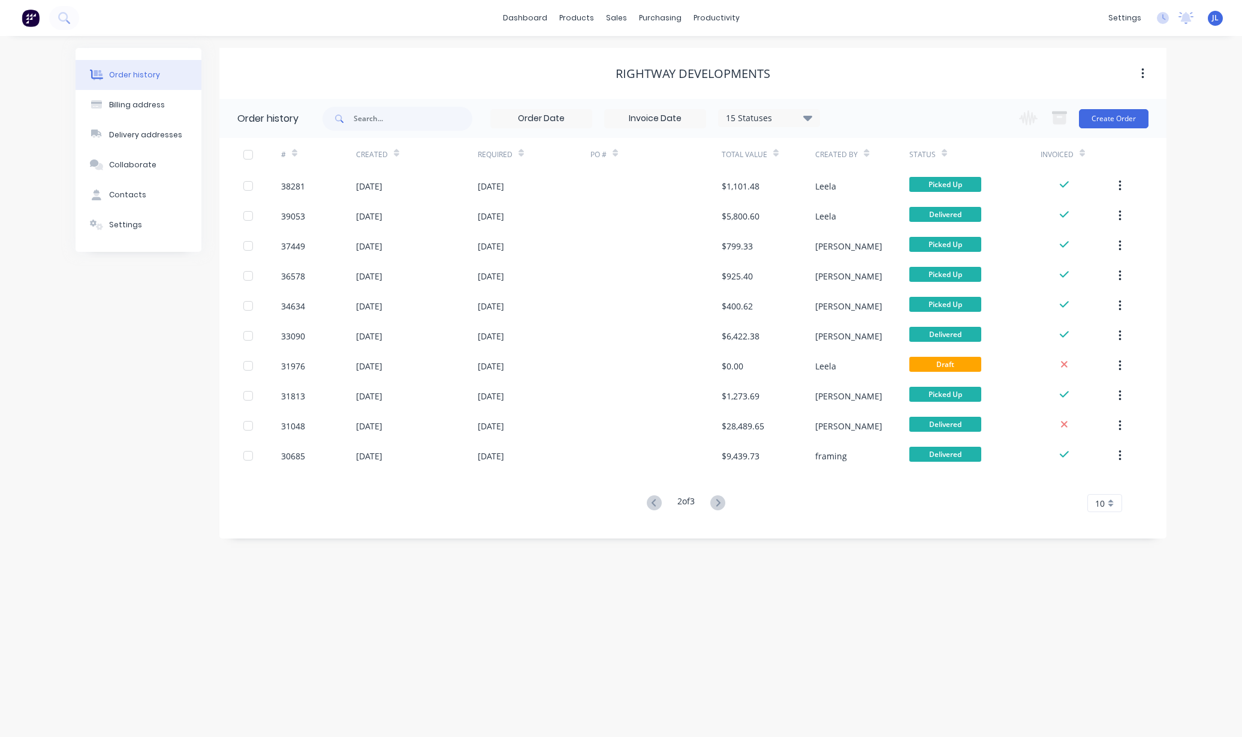
click at [720, 502] on icon at bounding box center [718, 502] width 4 height 7
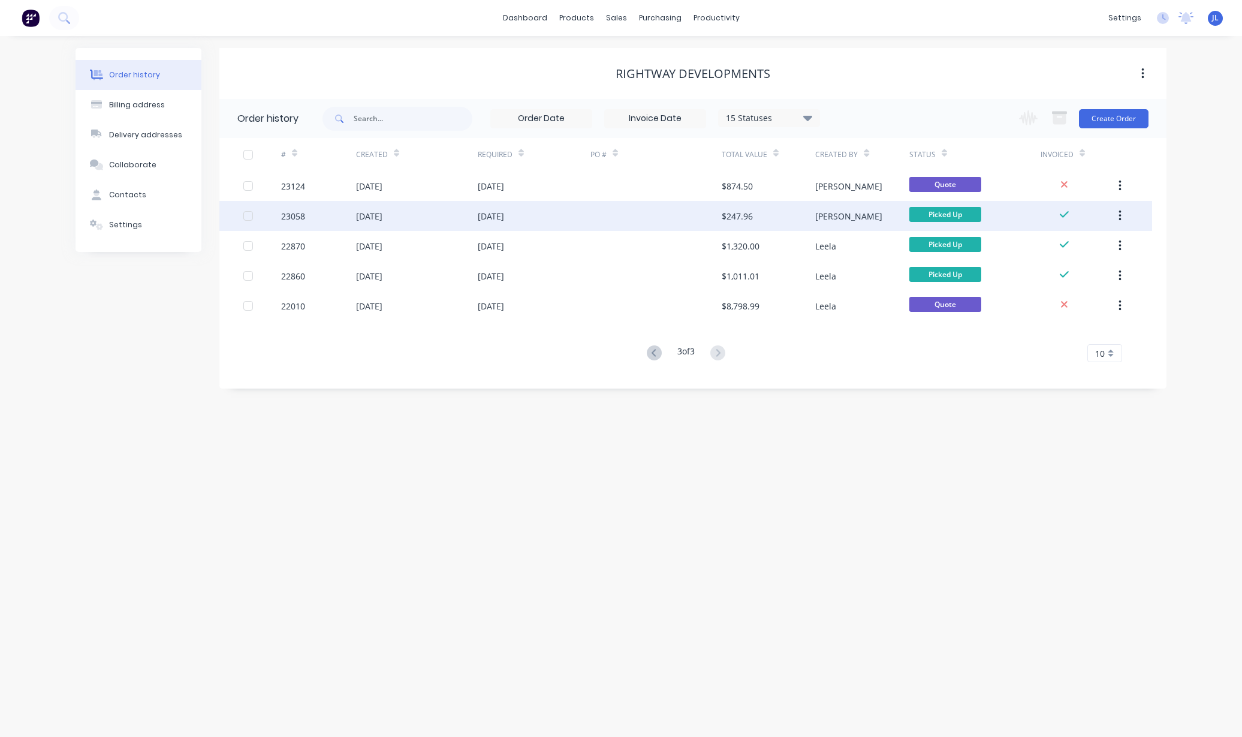
click at [703, 219] on div at bounding box center [656, 216] width 131 height 30
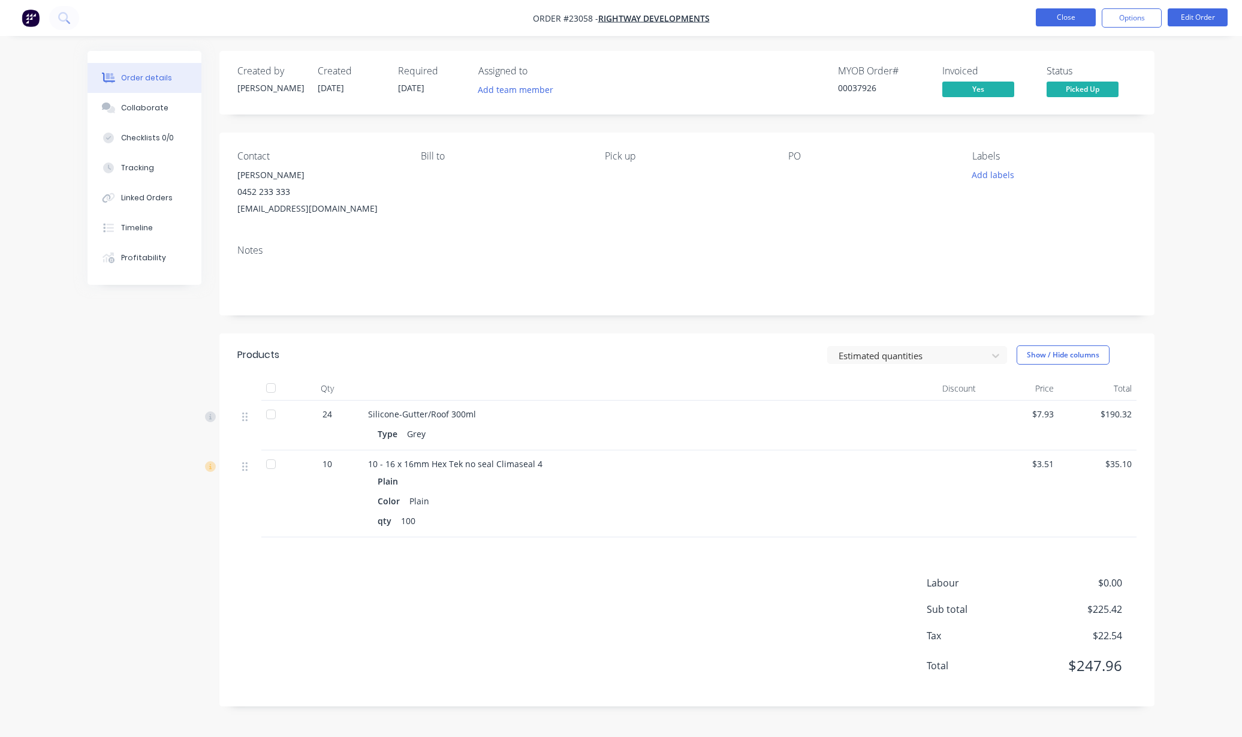
click at [1014, 23] on button "Close" at bounding box center [1066, 17] width 60 height 18
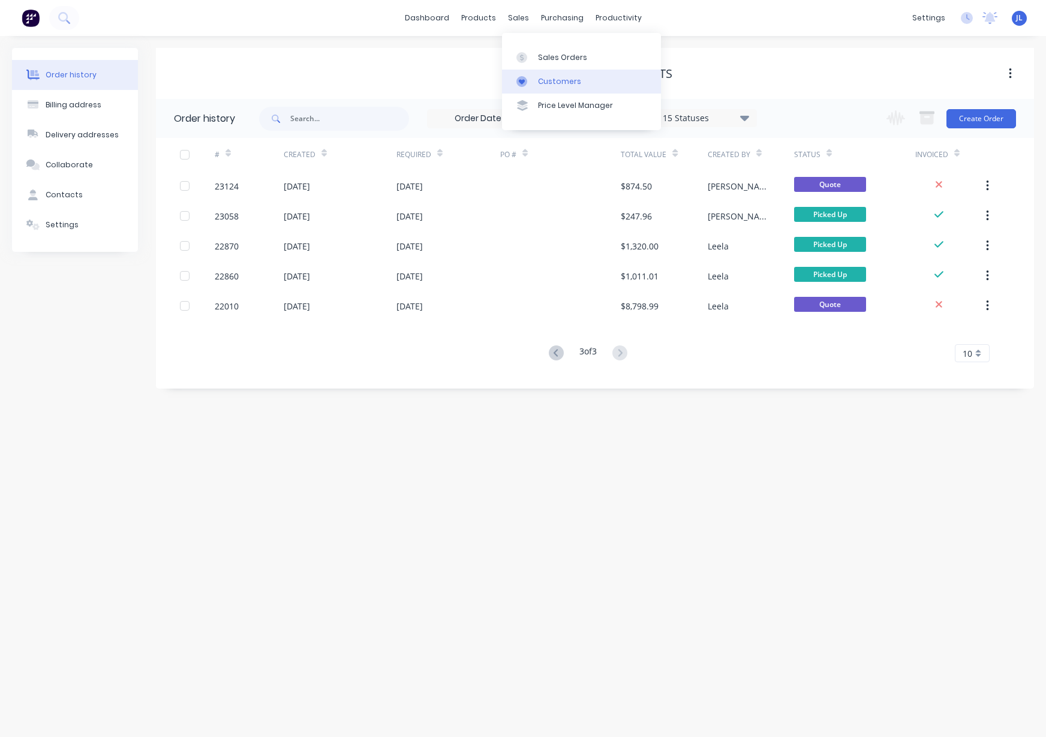
click at [537, 83] on link "Customers" at bounding box center [581, 82] width 159 height 24
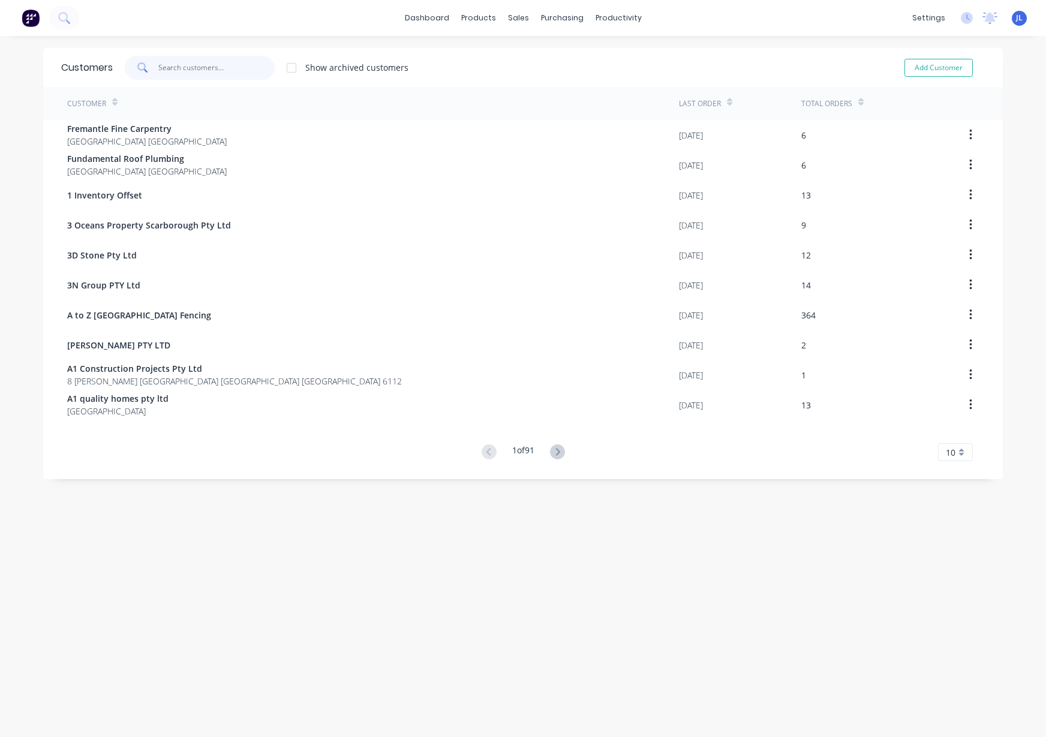
click at [228, 64] on input "text" at bounding box center [216, 68] width 117 height 24
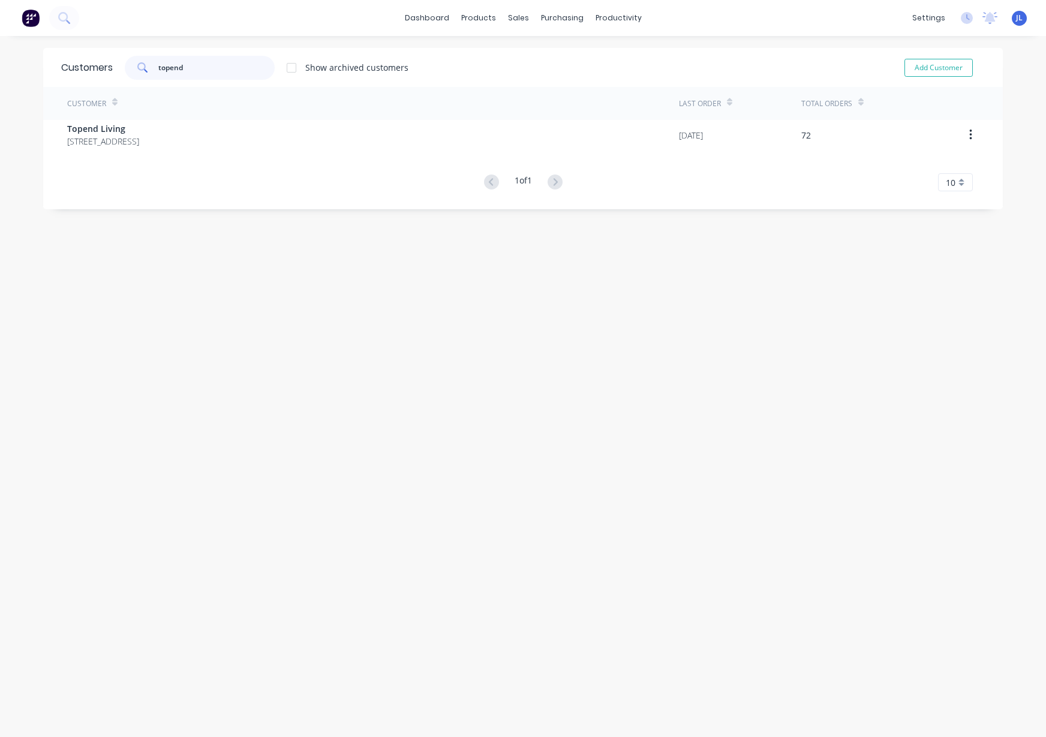
type input "topend"
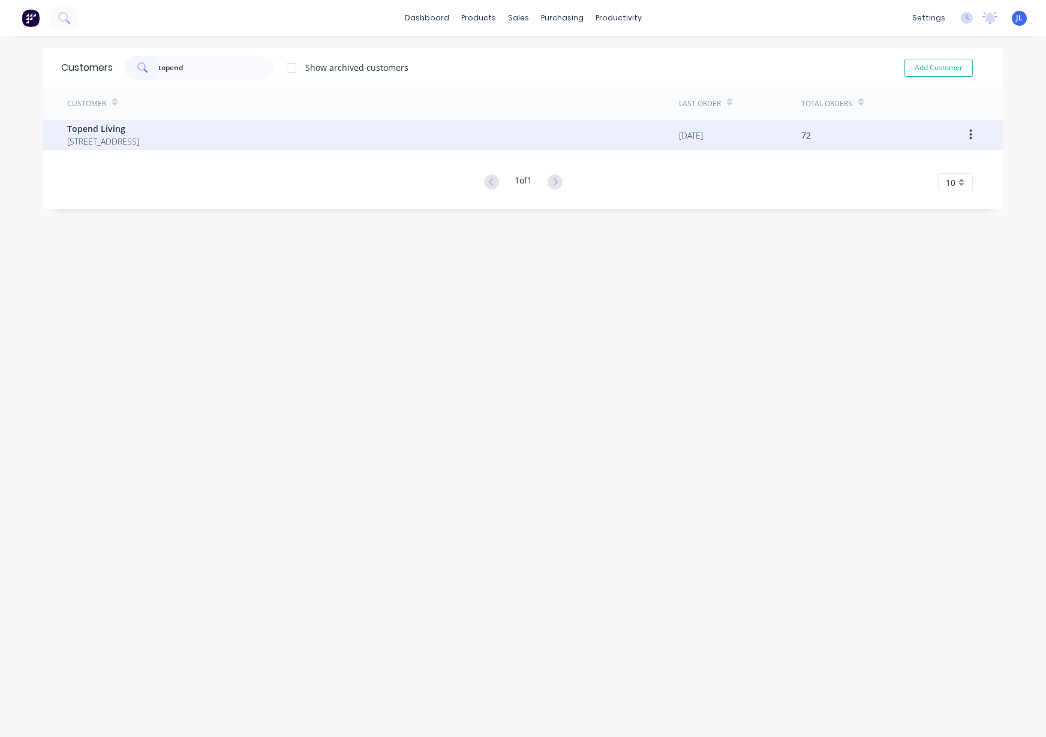
click at [278, 131] on div "Topend Living [STREET_ADDRESS]" at bounding box center [373, 135] width 612 height 30
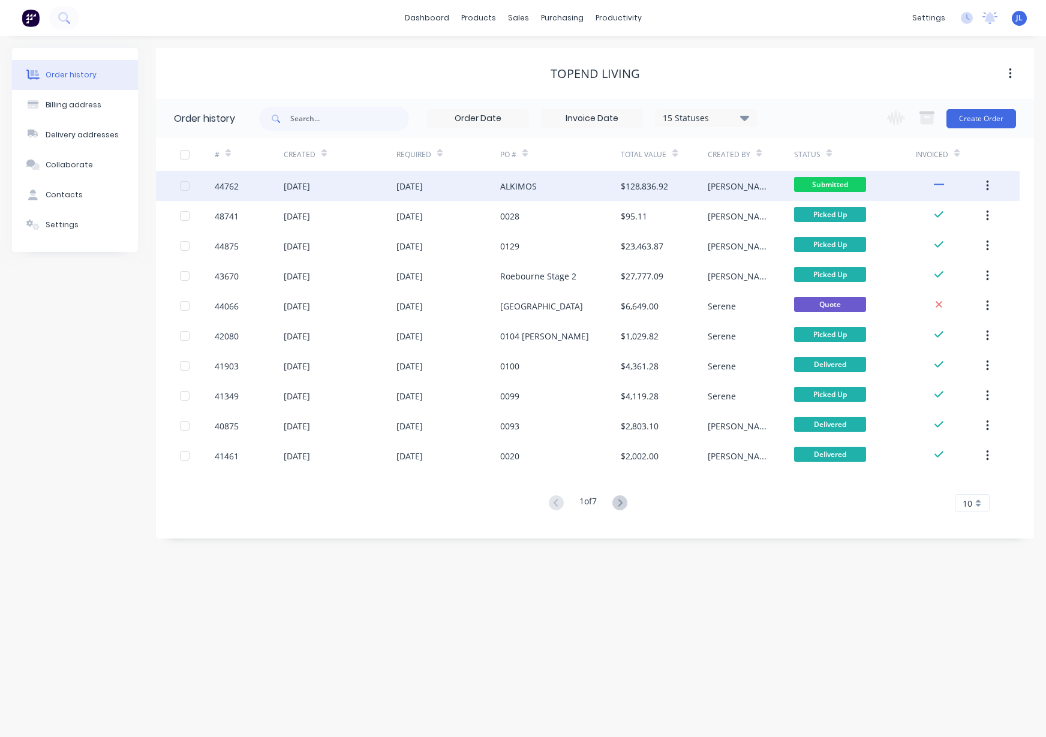
click at [471, 183] on div "[DATE]" at bounding box center [448, 186] width 104 height 30
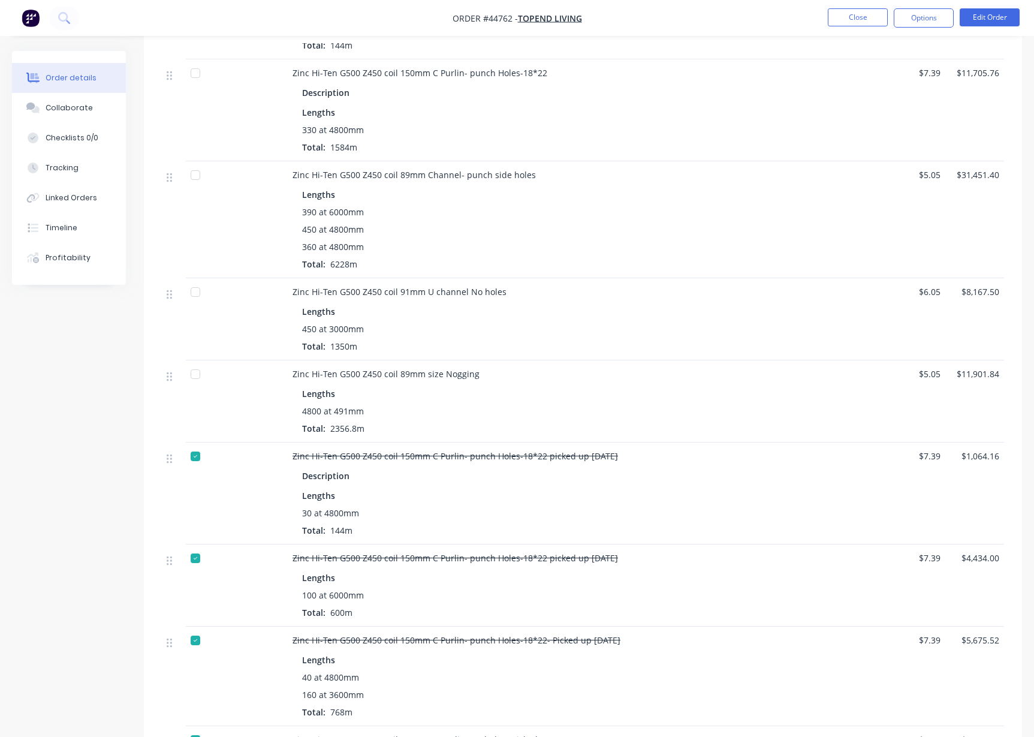
scroll to position [1520, 0]
